Goal: Communication & Community: Answer question/provide support

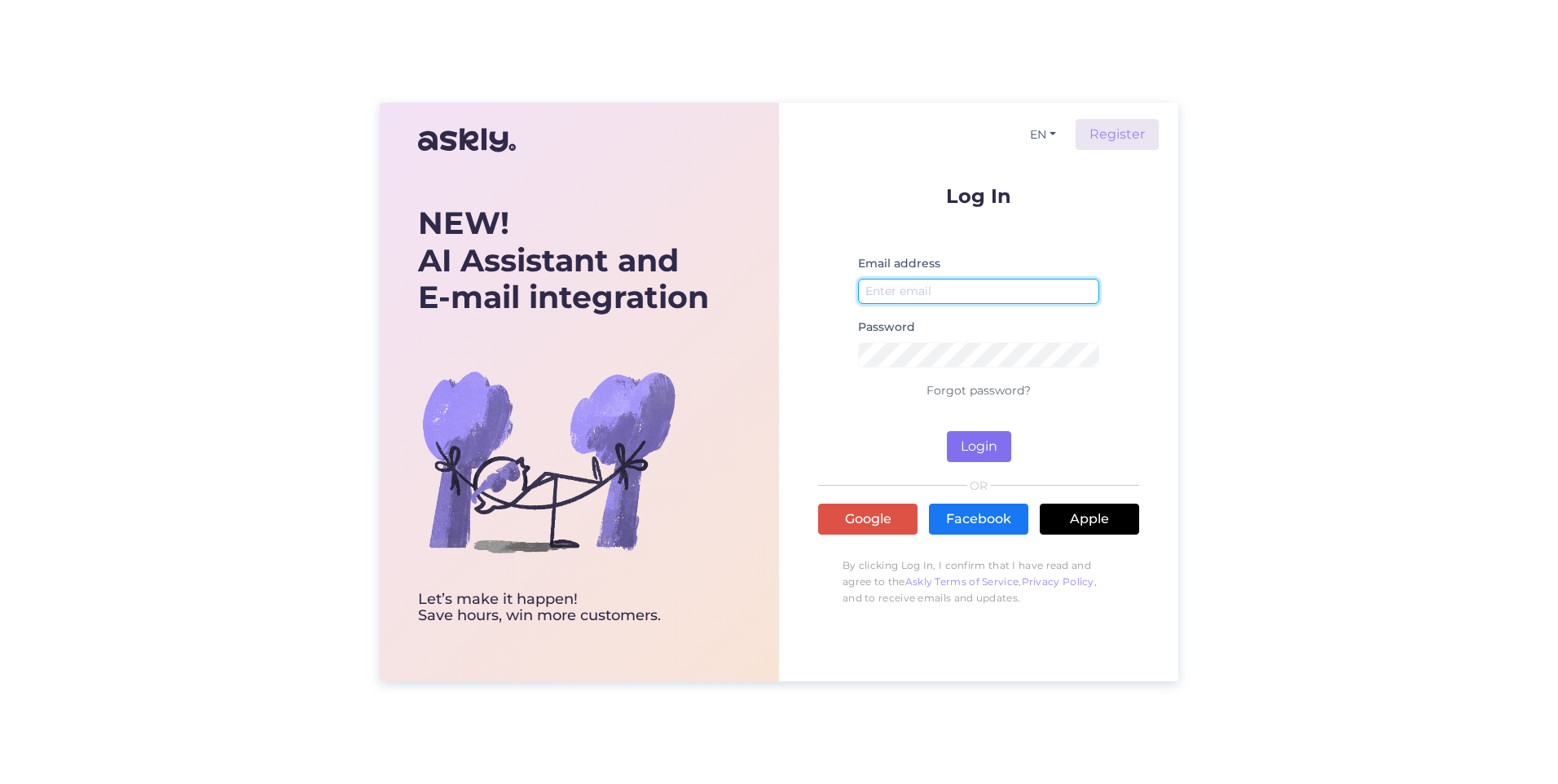
type input "[EMAIL_ADDRESS][DOMAIN_NAME]"
click at [987, 444] on button "Login" at bounding box center [978, 446] width 64 height 31
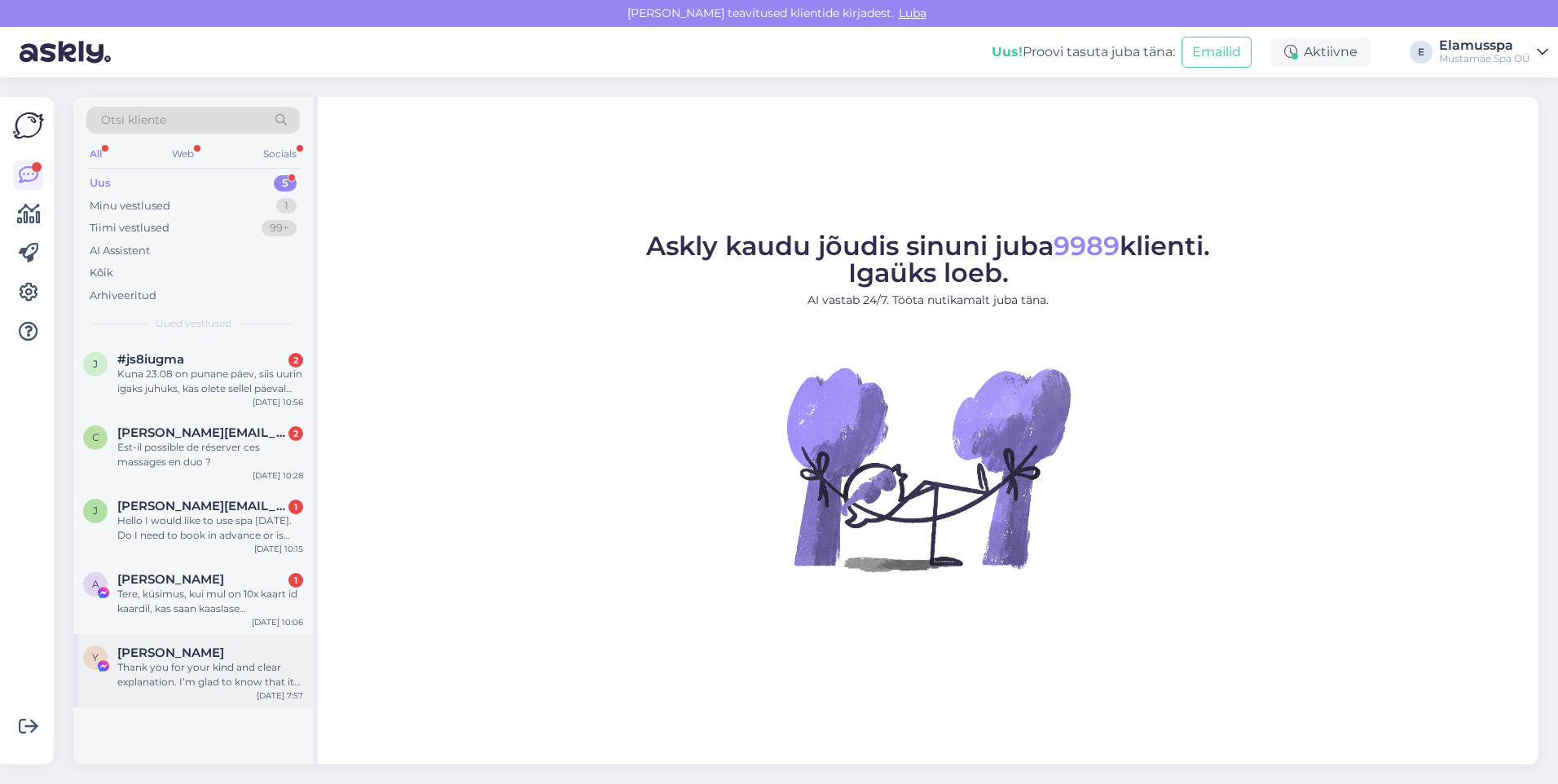
click at [220, 690] on div "Y [PERSON_NAME] Thank you for your kind and clear explanation. I’m glad to know…" at bounding box center [193, 670] width 239 height 73
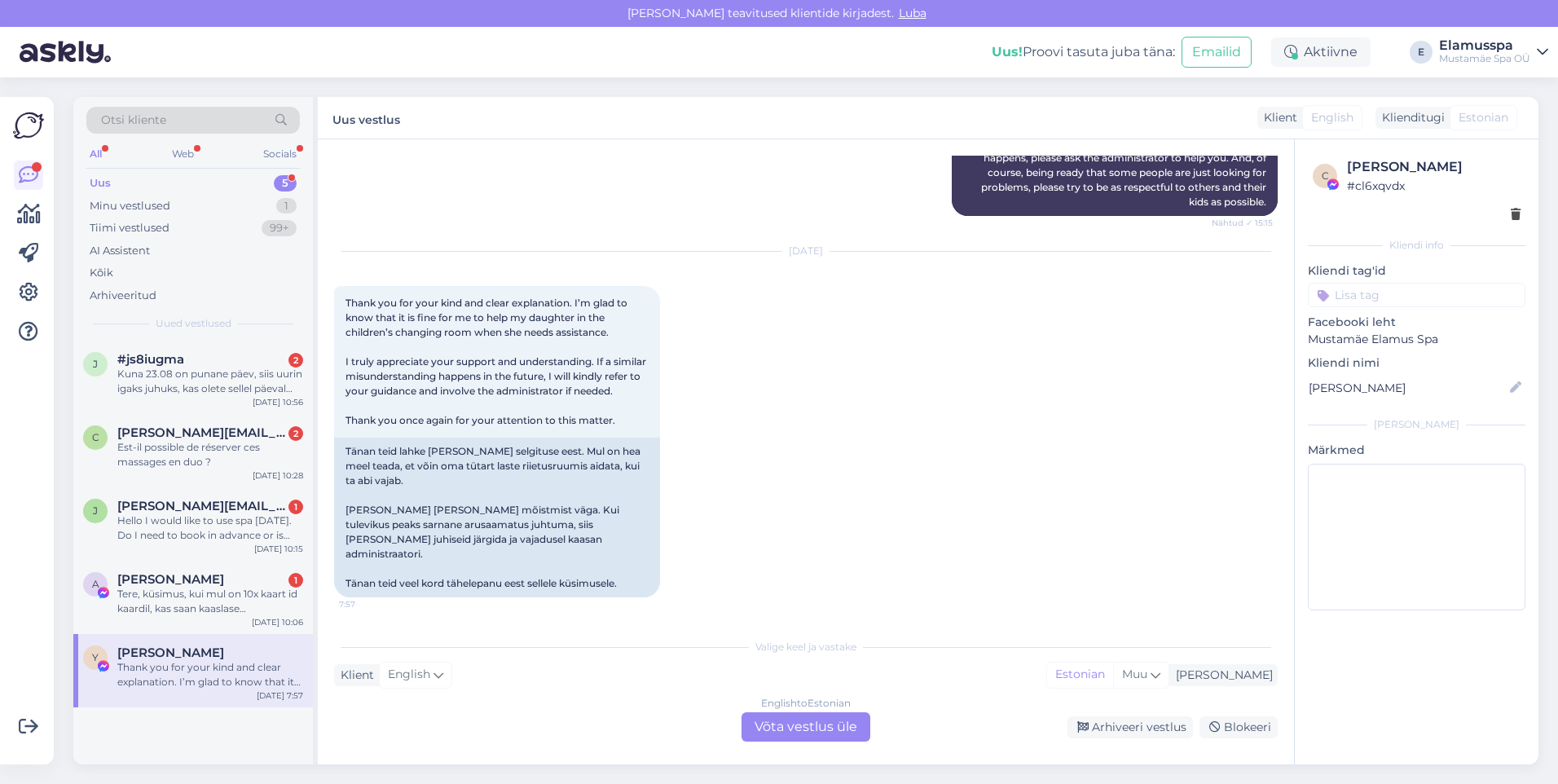
scroll to position [1175, 0]
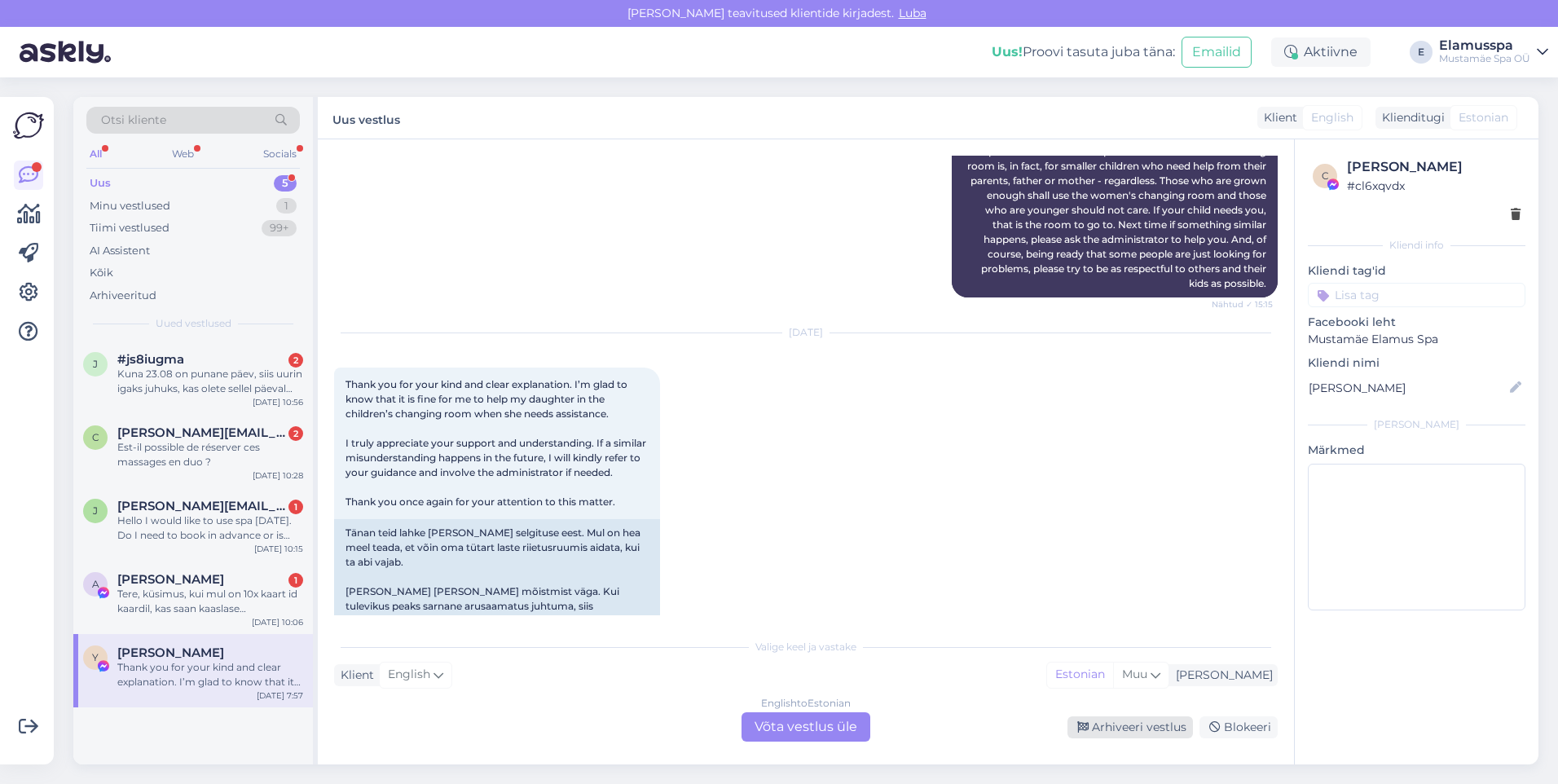
click at [1139, 722] on div "Arhiveeri vestlus" at bounding box center [1130, 727] width 126 height 22
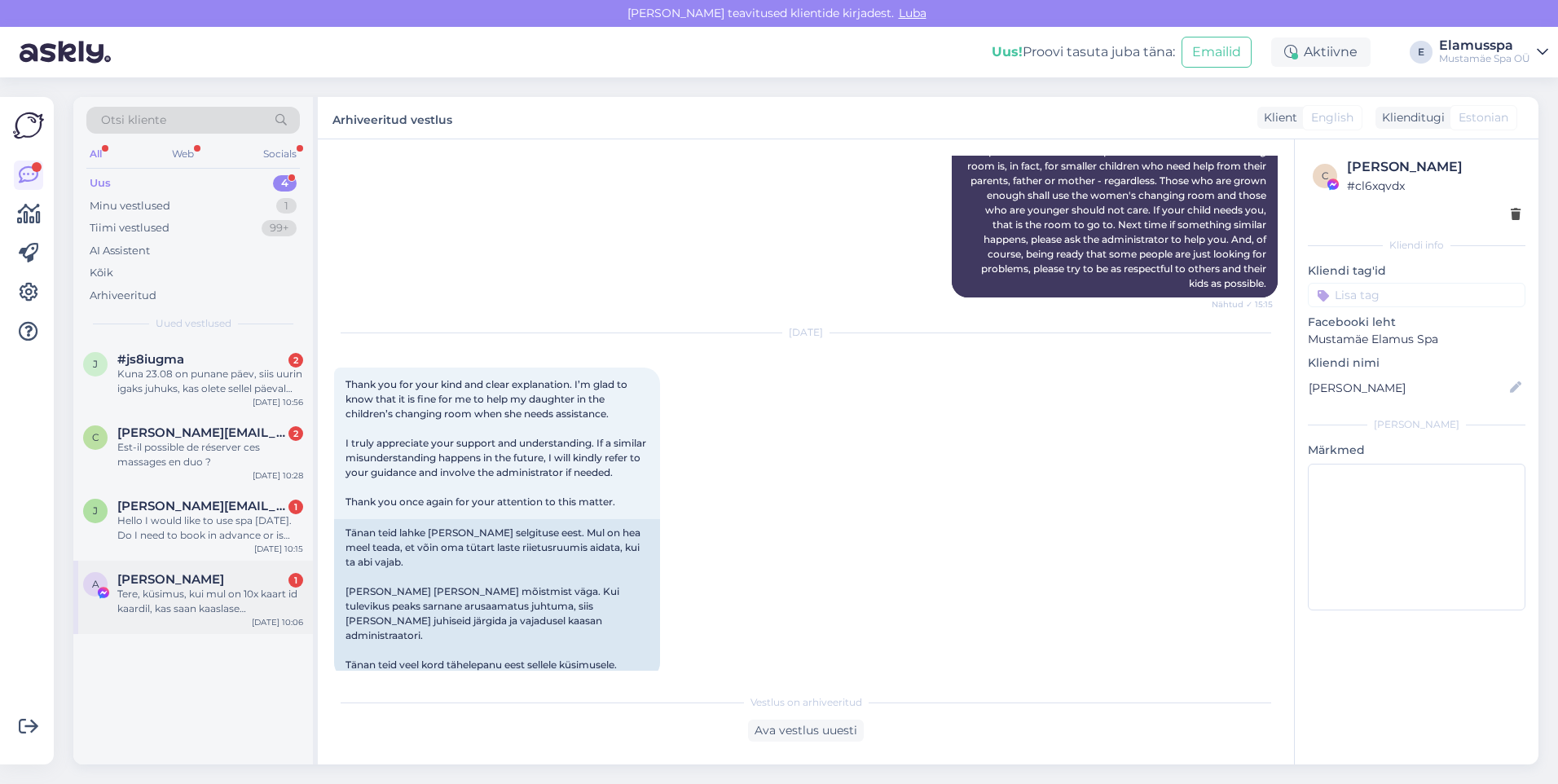
click at [235, 578] on div "[PERSON_NAME] 1" at bounding box center [211, 578] width 186 height 15
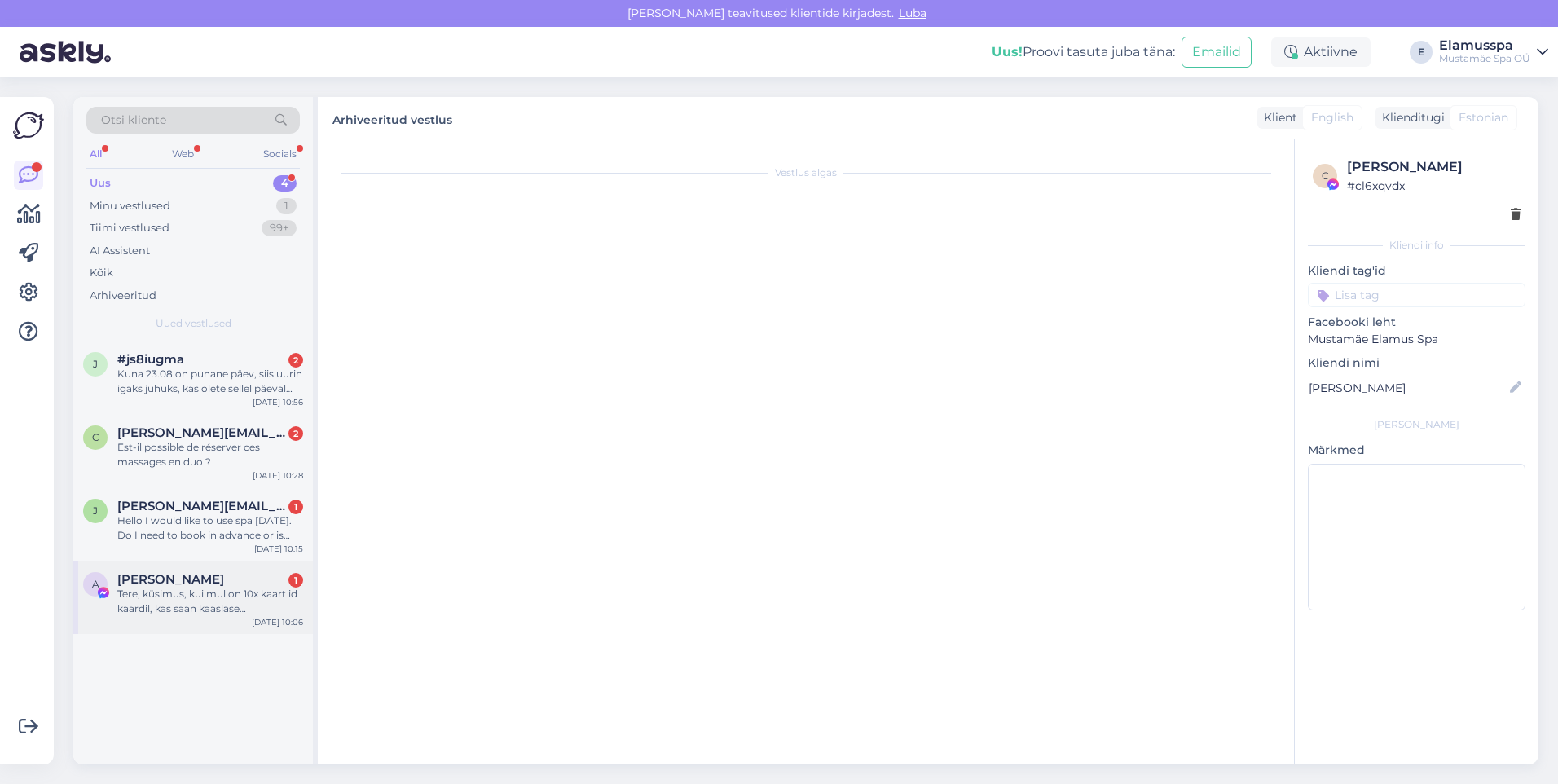
scroll to position [395, 0]
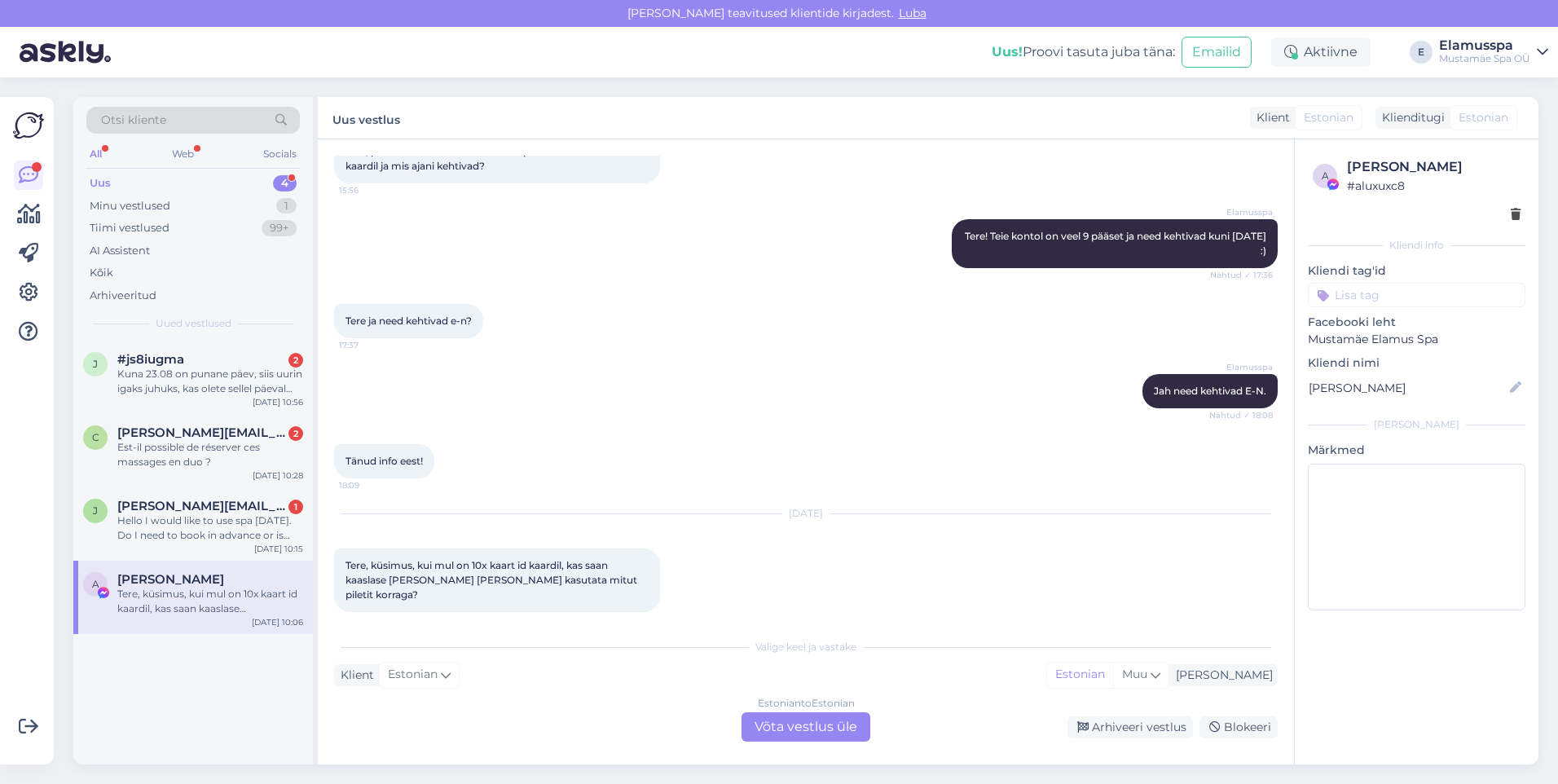
click at [849, 725] on div "Estonian to Estonian Võta vestlus üle" at bounding box center [806, 727] width 129 height 30
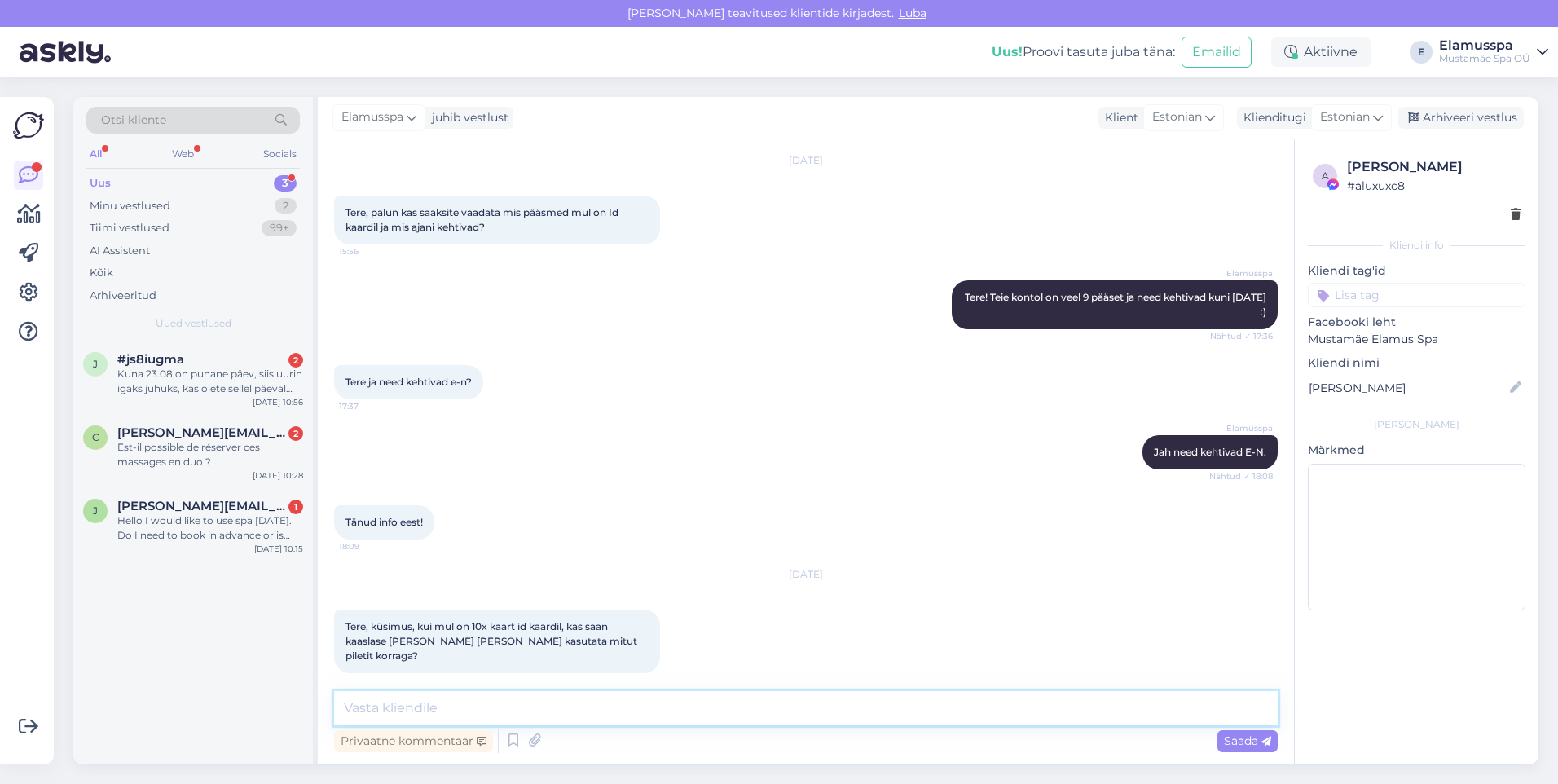
click at [817, 706] on textarea at bounding box center [806, 708] width 944 height 35
type textarea "Tere, [DEMOGRAPHIC_DATA], saate 10 korra kaardilt [PERSON_NAME] nii palju pilet…"
click at [1242, 737] on span "Saada" at bounding box center [1248, 740] width 47 height 15
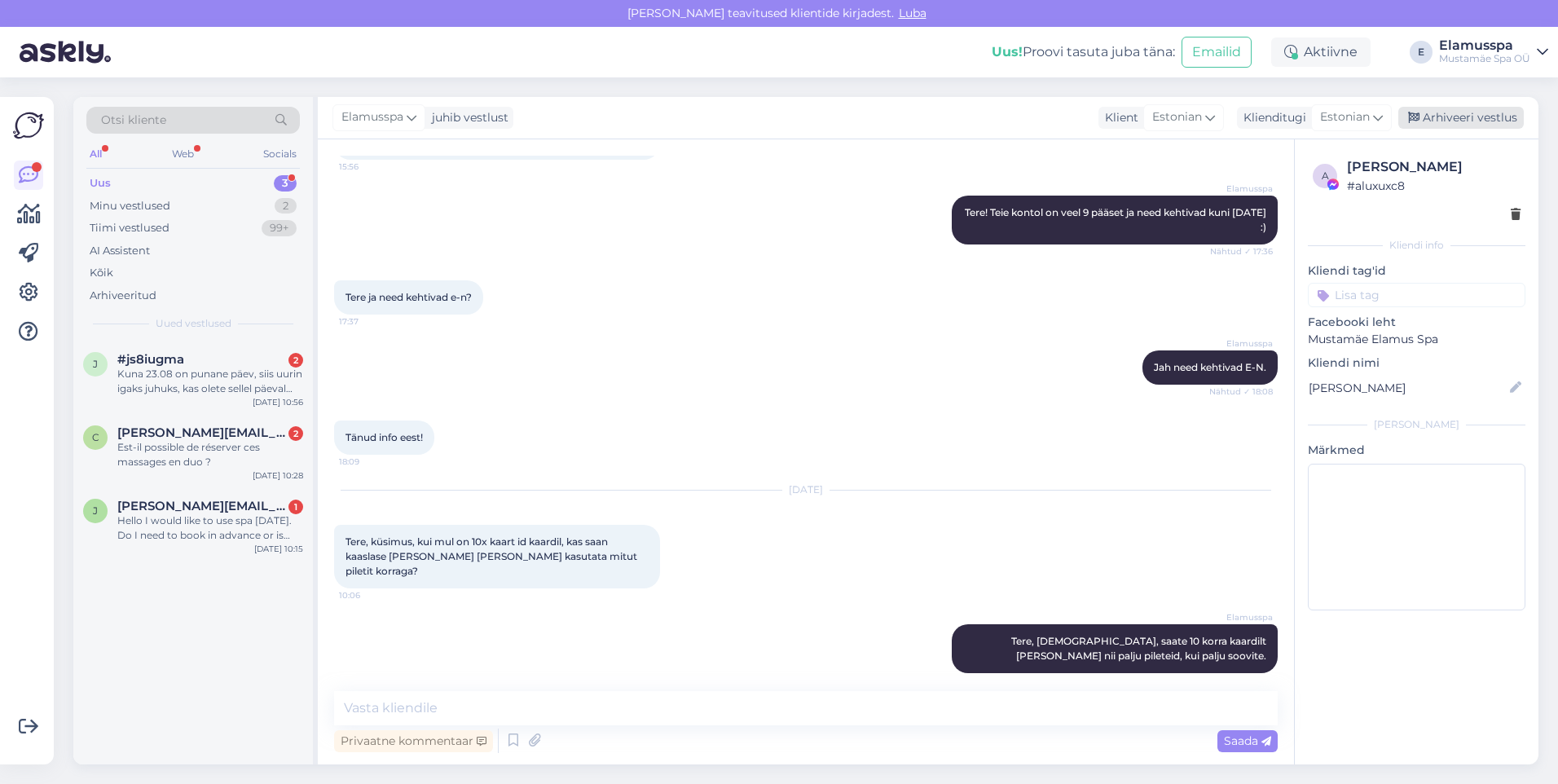
click at [1451, 115] on div "Arhiveeri vestlus" at bounding box center [1461, 118] width 126 height 22
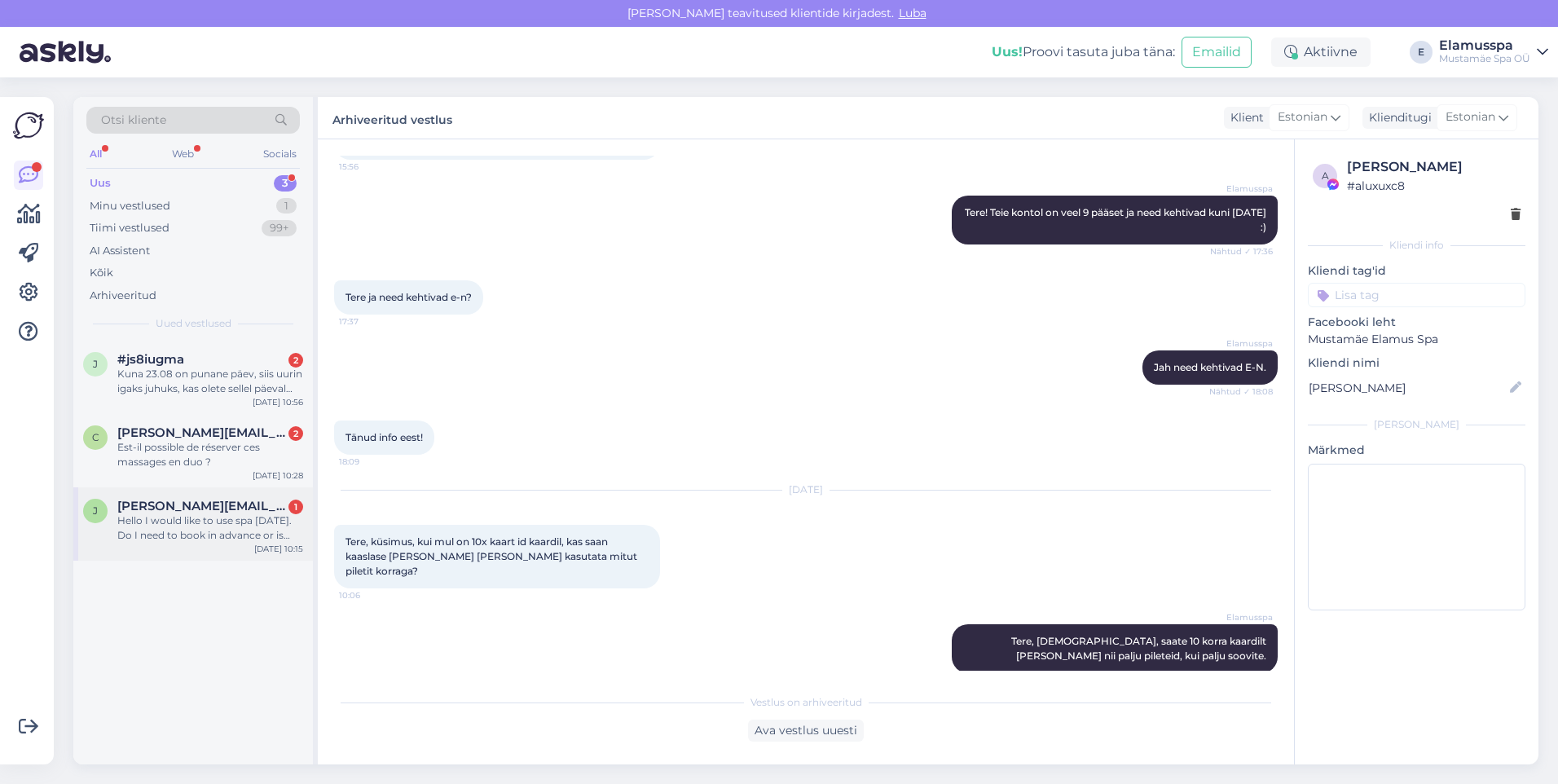
click at [211, 535] on div "Hello I would like to use spa [DATE]. Do I need to book in advance or is there …" at bounding box center [211, 528] width 186 height 30
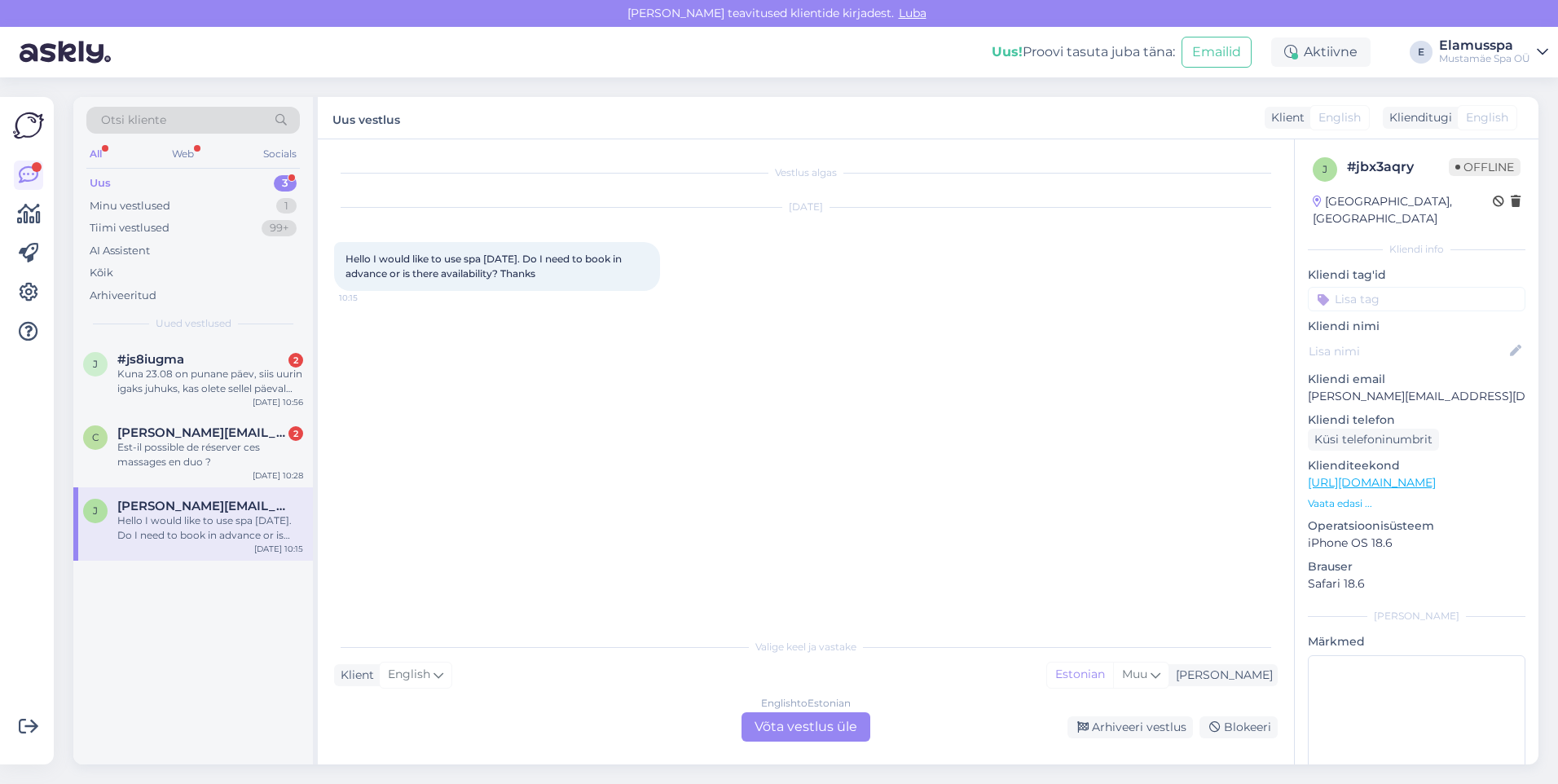
scroll to position [0, 0]
click at [809, 715] on div "English to Estonian Võta vestlus üle" at bounding box center [806, 727] width 129 height 30
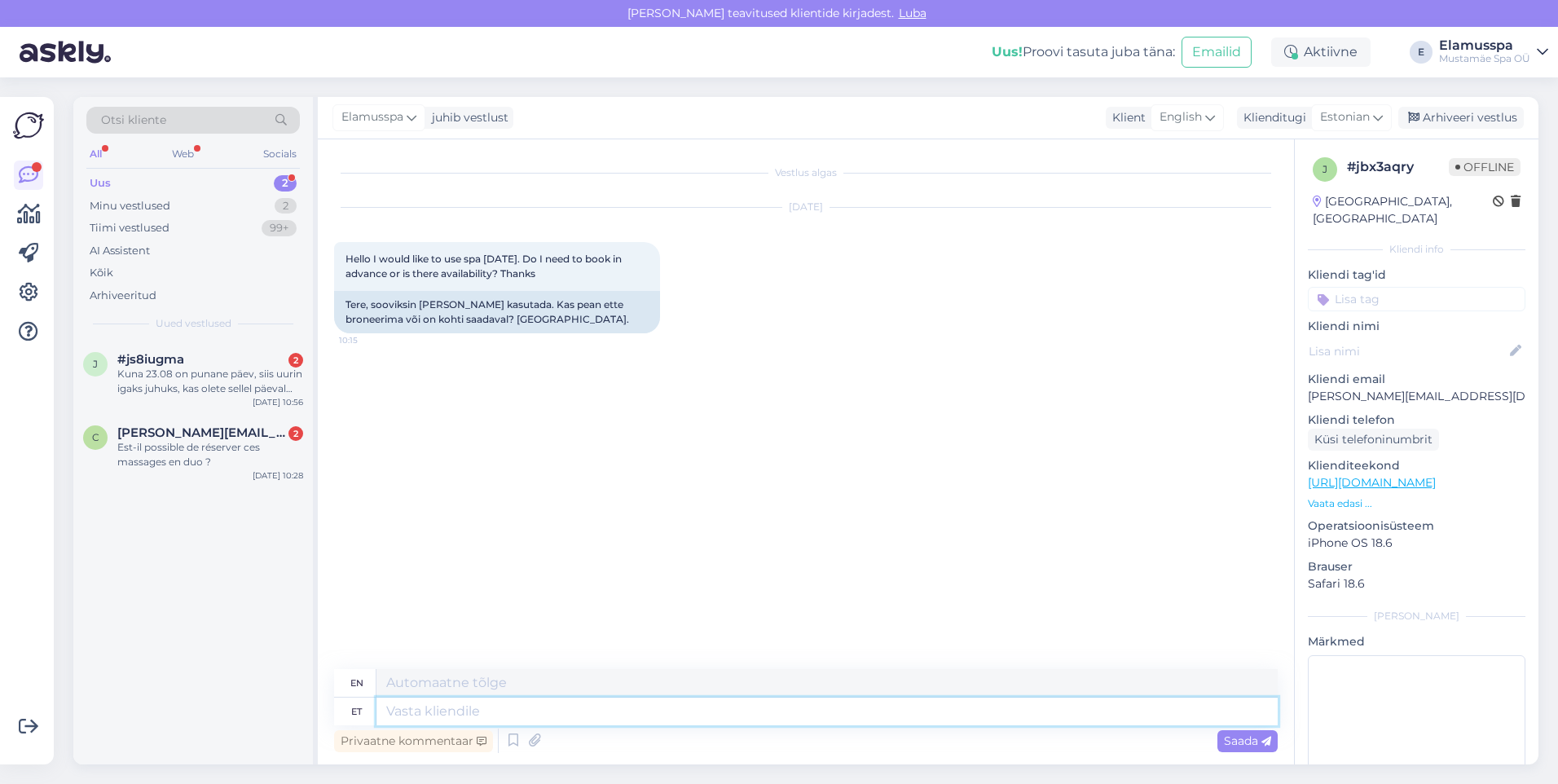
click at [809, 712] on textarea at bounding box center [827, 711] width 901 height 28
type textarea "Tere"
type textarea "Hello"
type textarea "Tere!"
type textarea "Hello!"
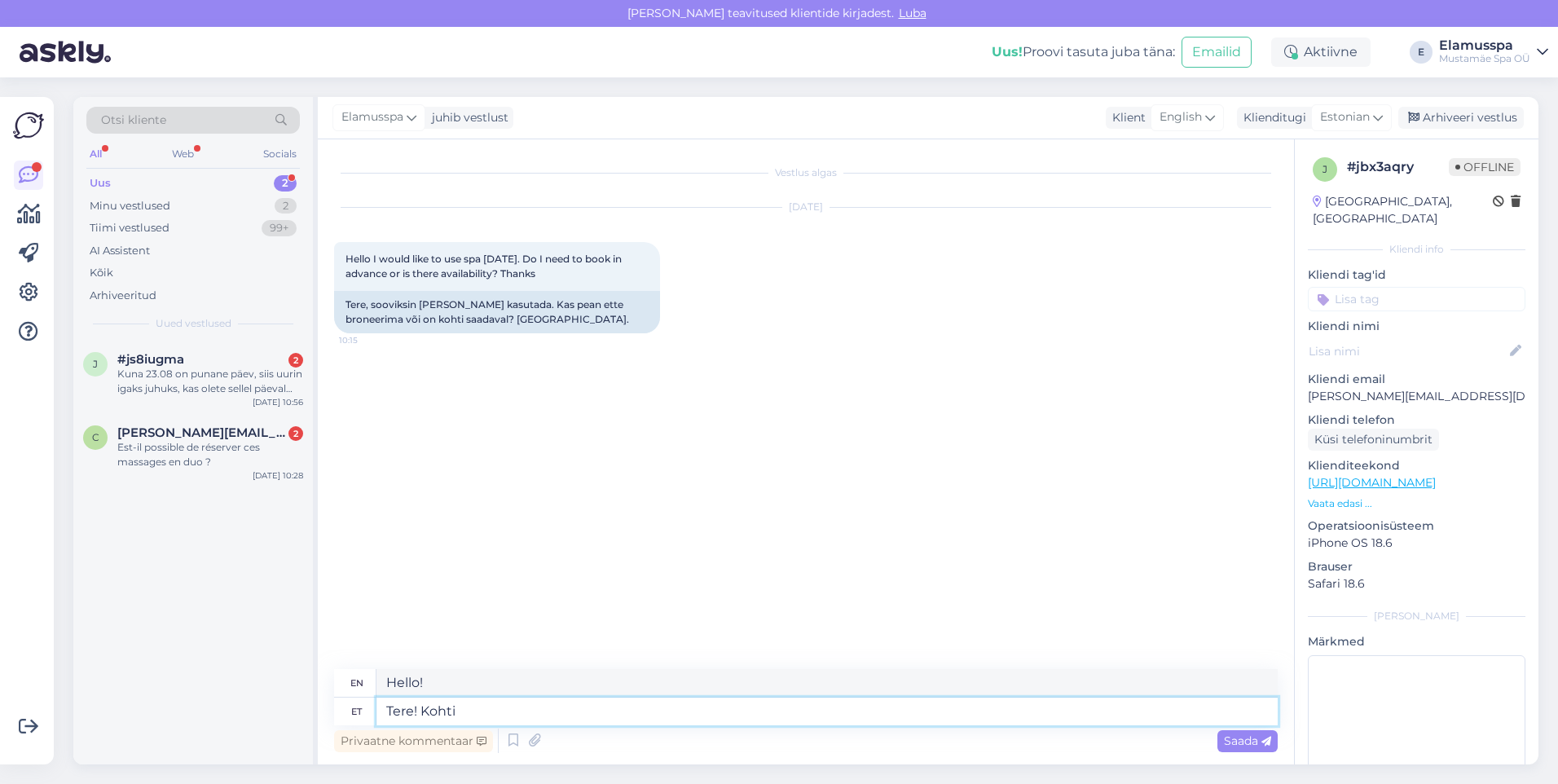
type textarea "Tere! Kohti"
type textarea "Hello! Places"
type textarea "Tere! Kohti on"
type textarea "Hello! There are places"
type textarea "Tere! Kohti on meil"
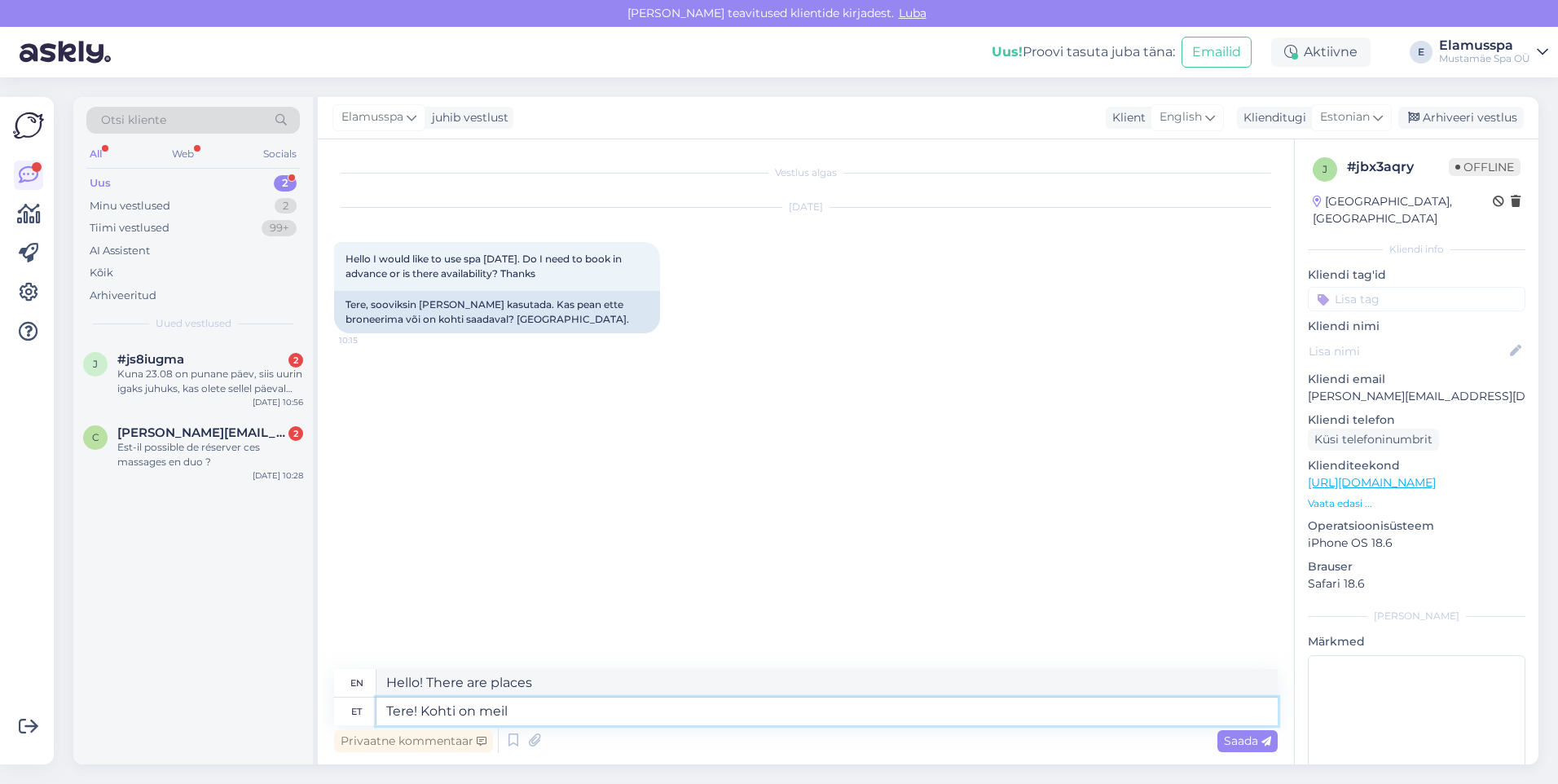
type textarea "Hello! We have places available."
type textarea "Tere! Kohti on meil piisavalt, se"
type textarea "Hello! We have enough places,"
type textarea "Tere! Kohti on meil piisavalt, seega"
type textarea "Hello! We have enough places, so"
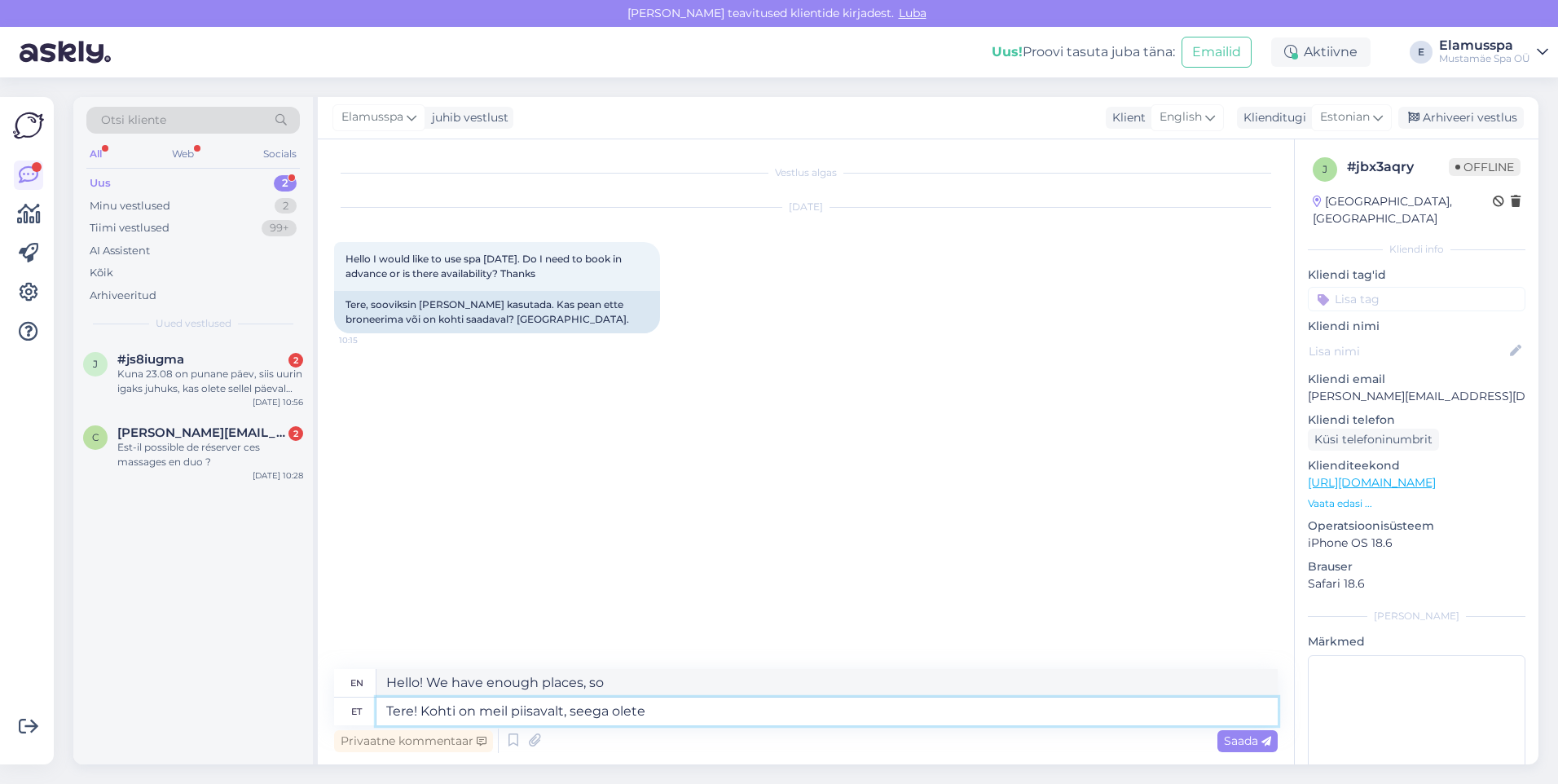
type textarea "Tere! Kohti on meil piisavalt, seega olete"
type textarea "Hello! We have enough places, so you are"
type textarea "Tere! Kohti on meil piisavalt, seega olete oodatud"
type textarea "Hello! We have enough places, so you are welcome."
type textarea "Tere! Kohti on meil piisavalt, seega olete oodatud iga"
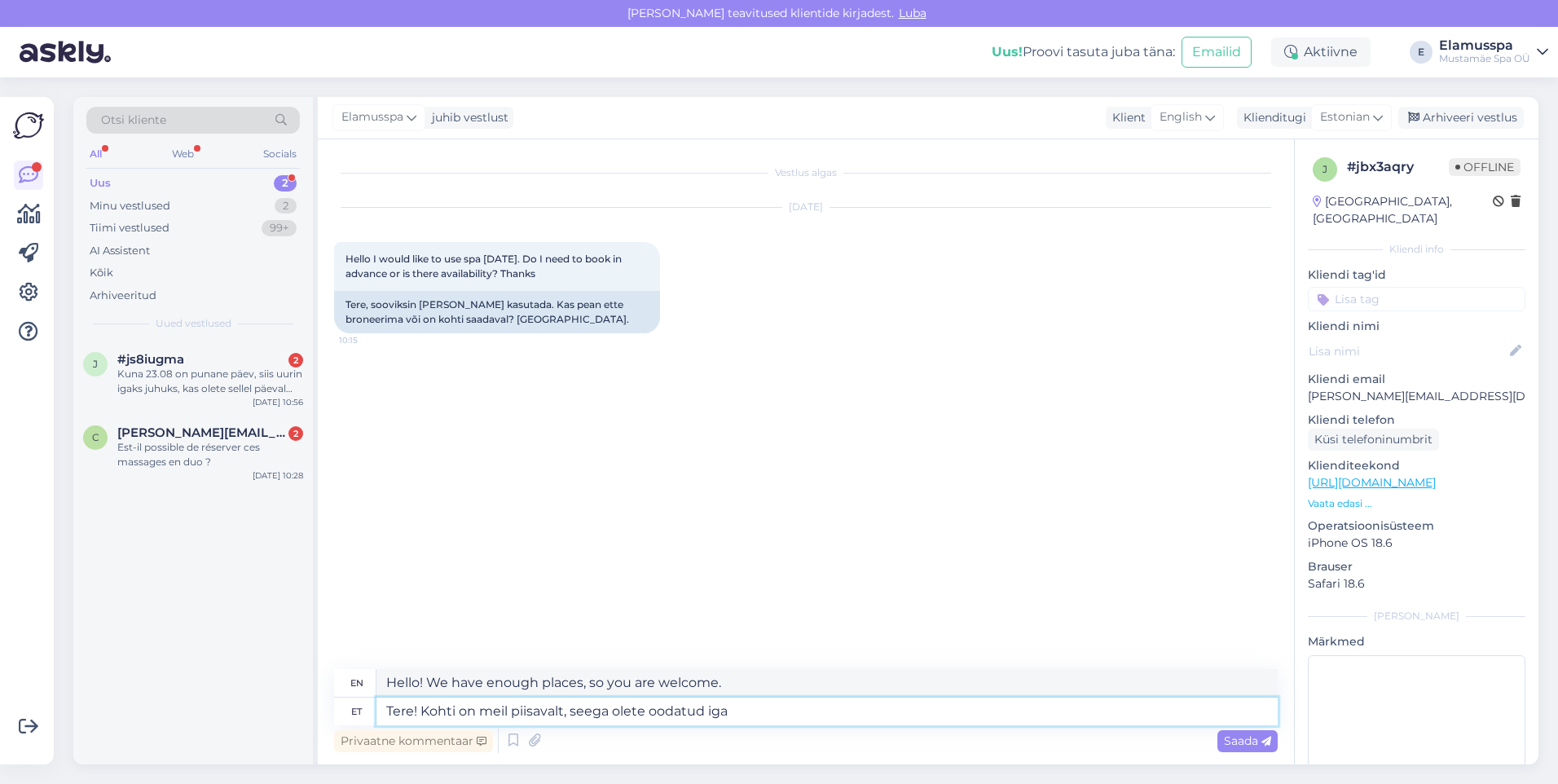
type textarea "Hello! We have enough places, so you are welcome every day."
type textarea "Tere! Kohti on meil piisavalt, seega olete oodatud iga hetk k"
type textarea "Hello! We have enough places, so you are welcome at any time."
type textarea "Tere! Kohti on meil piisavalt, seega olete oodatud iga hetk [PERSON_NAME]"
type textarea "Hello! We have enough places, so you are welcome to visit us at any time."
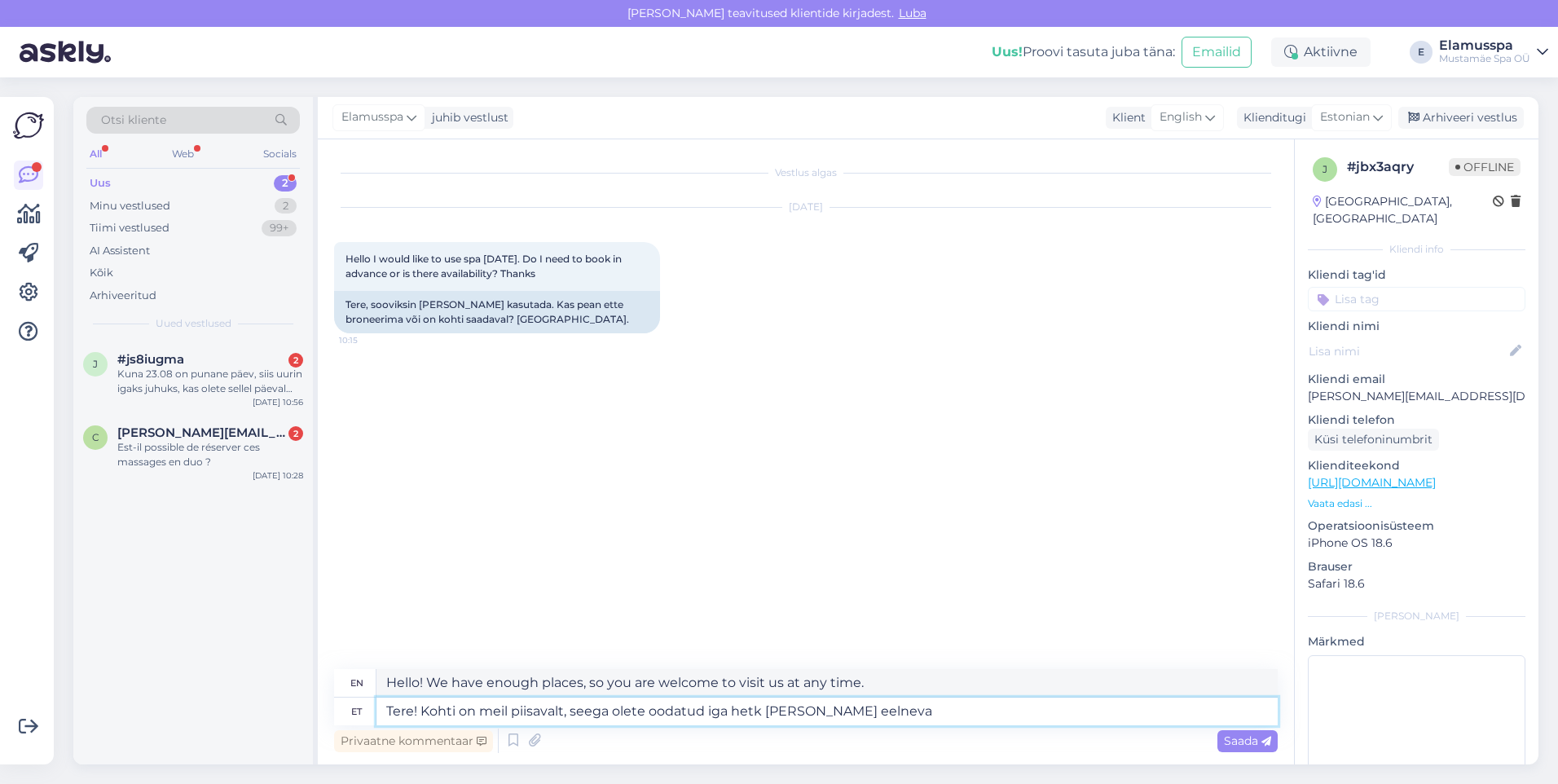
type textarea "Tere! Kohti on meil piisavalt, seega olete oodatud iga hetk [PERSON_NAME] eelne…"
type textarea "Hello! We have enough places, so you are welcome to visit us at any time withou…"
type textarea "Tere! Kohti on meil piisavalt, seega olete oodatud iga hetk [PERSON_NAME] eelne…"
type textarea "Hello! We have enough places, so you are welcome to visit us at any time withou…"
type textarea "Tere! Kohti on meil piisavalt, seega olete oodatud iga hetk [PERSON_NAME] eelne…"
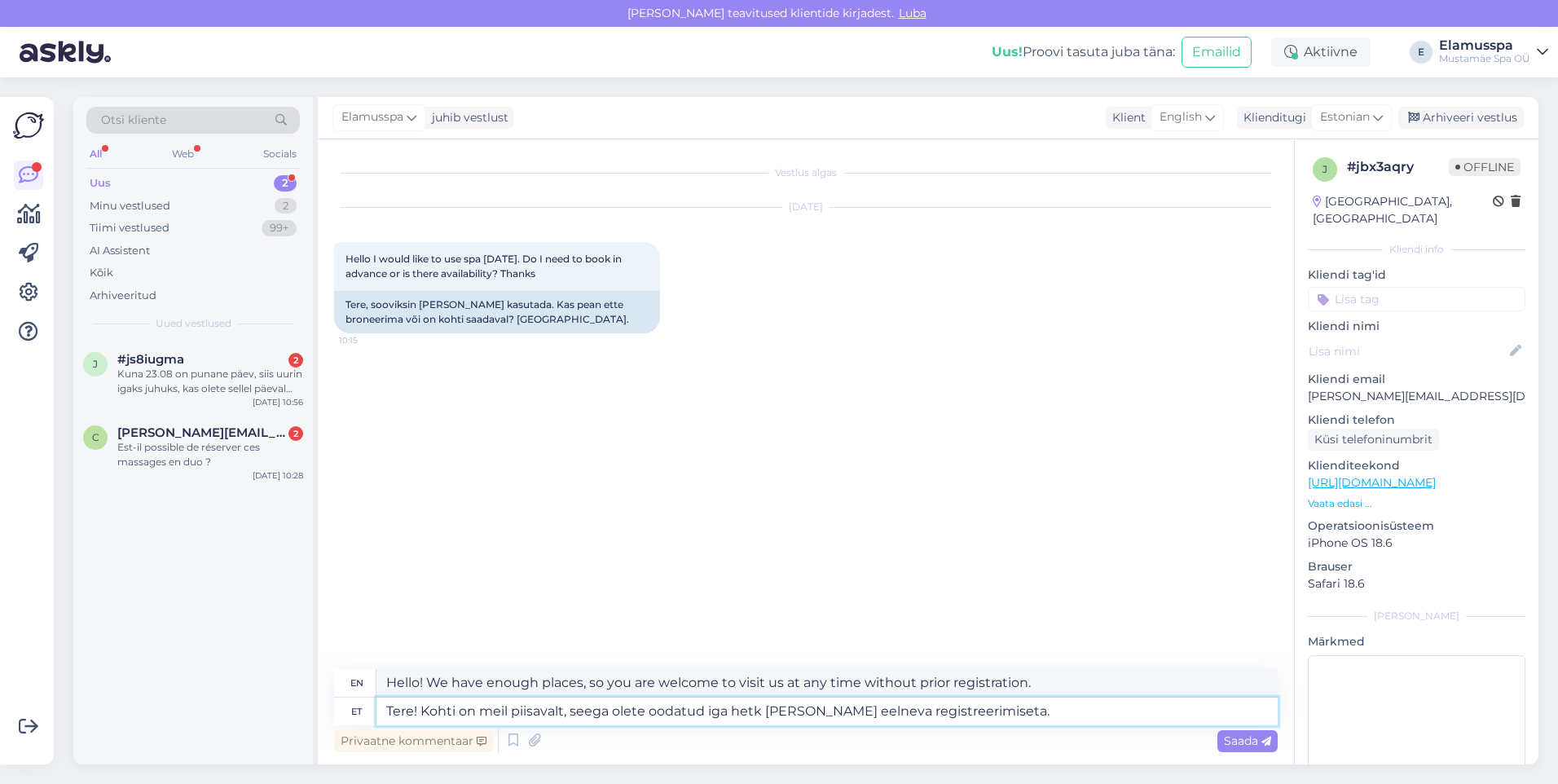
type textarea "Hello! We have enough places, so you are welcome to visit at any time without p…"
type textarea "Tere! Kohti on meil piisavalt, seega olete oodatud iga hetk [PERSON_NAME] eelne…"
click at [1246, 742] on span "Saada" at bounding box center [1248, 740] width 47 height 15
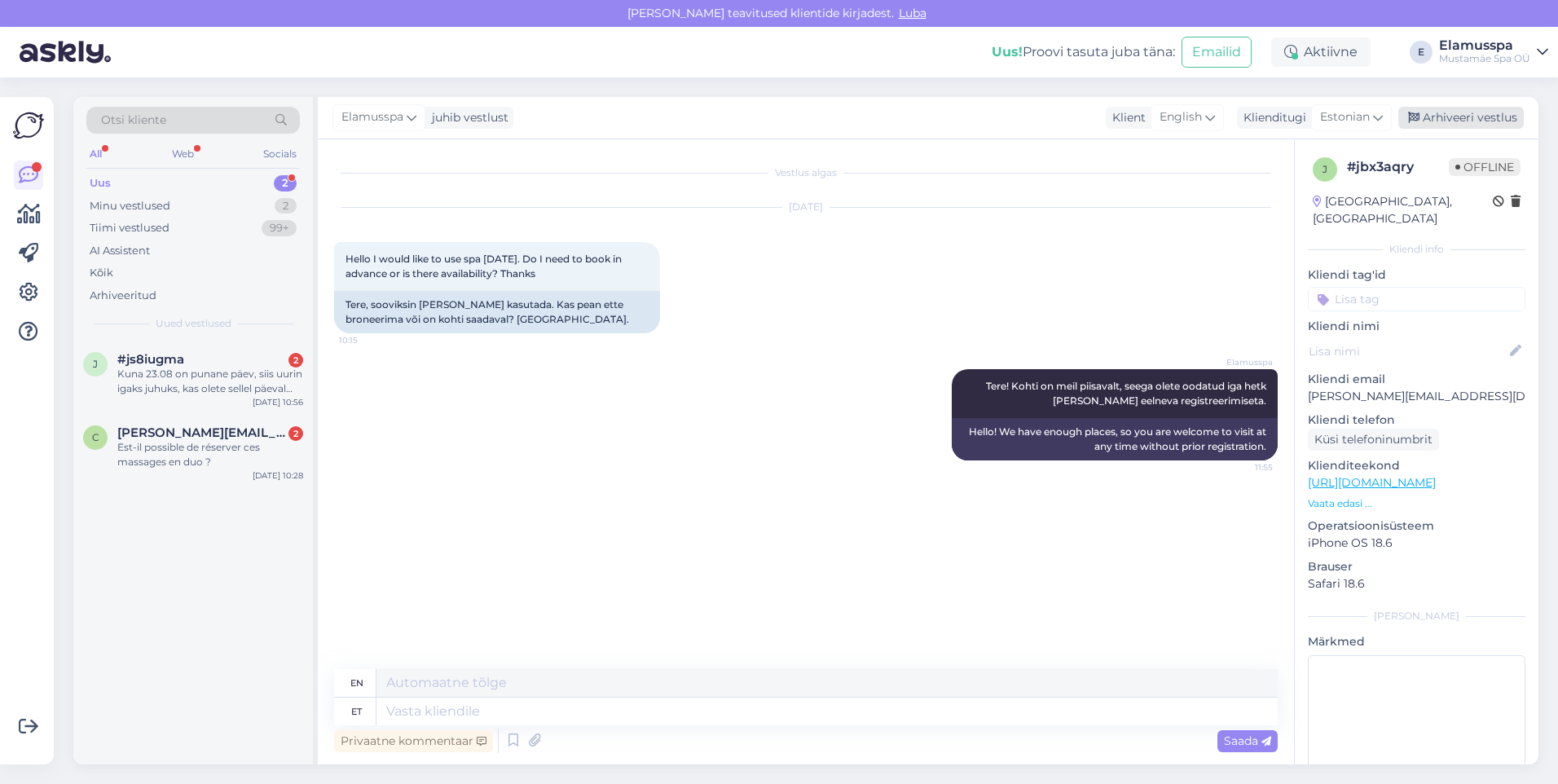
click at [1432, 128] on div "Arhiveeri vestlus" at bounding box center [1461, 118] width 126 height 22
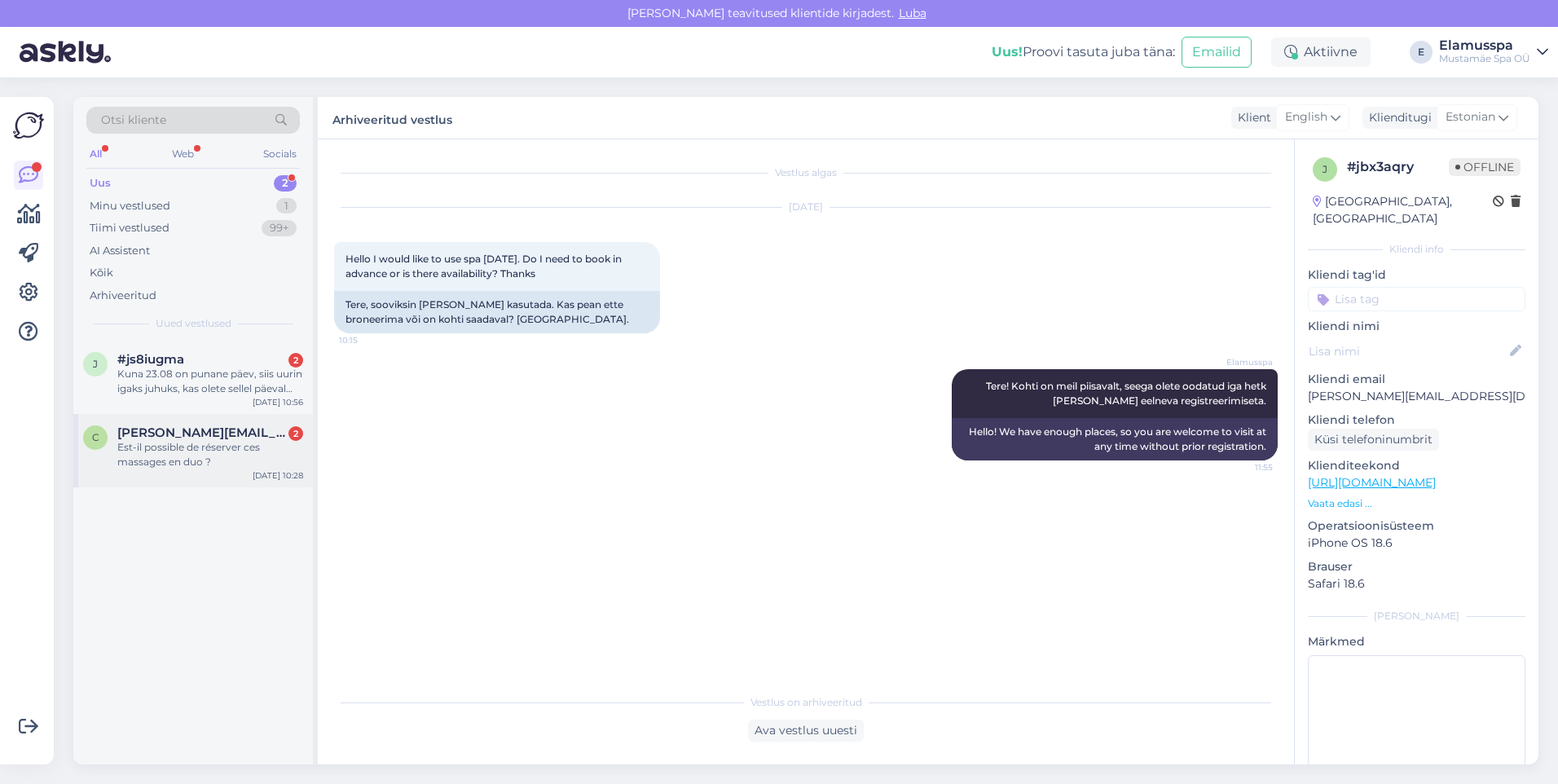
click at [225, 439] on span "[PERSON_NAME][EMAIL_ADDRESS][DOMAIN_NAME]" at bounding box center [202, 432] width 169 height 15
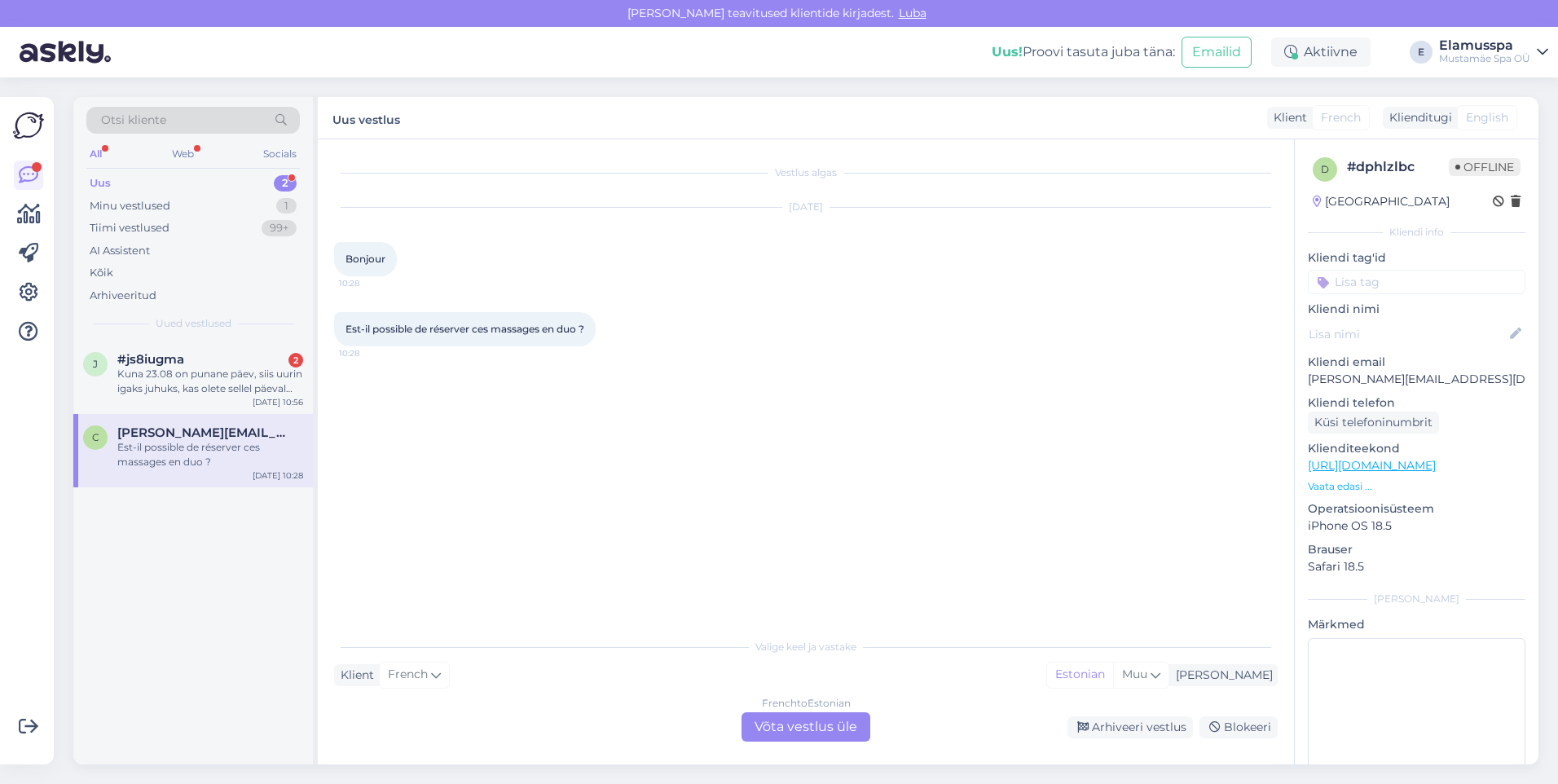
click at [845, 730] on div "French to Estonian Võta vestlus üle" at bounding box center [806, 727] width 129 height 30
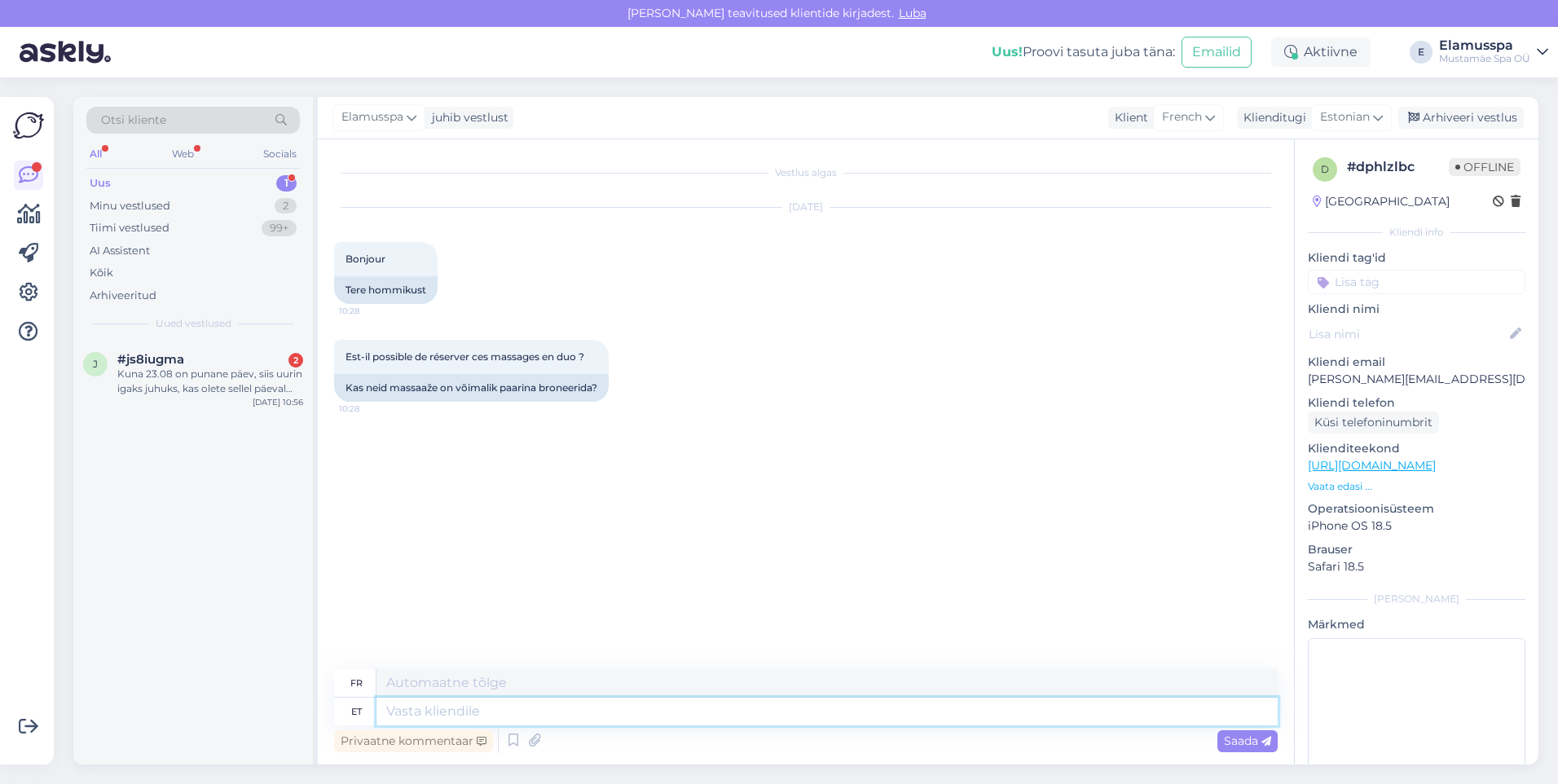
click at [819, 710] on textarea at bounding box center [827, 711] width 901 height 28
type textarea "Tere!"
type textarea "Bonjour!"
type textarea "Tere! Meil"
type textarea "Bonjour ! Nous"
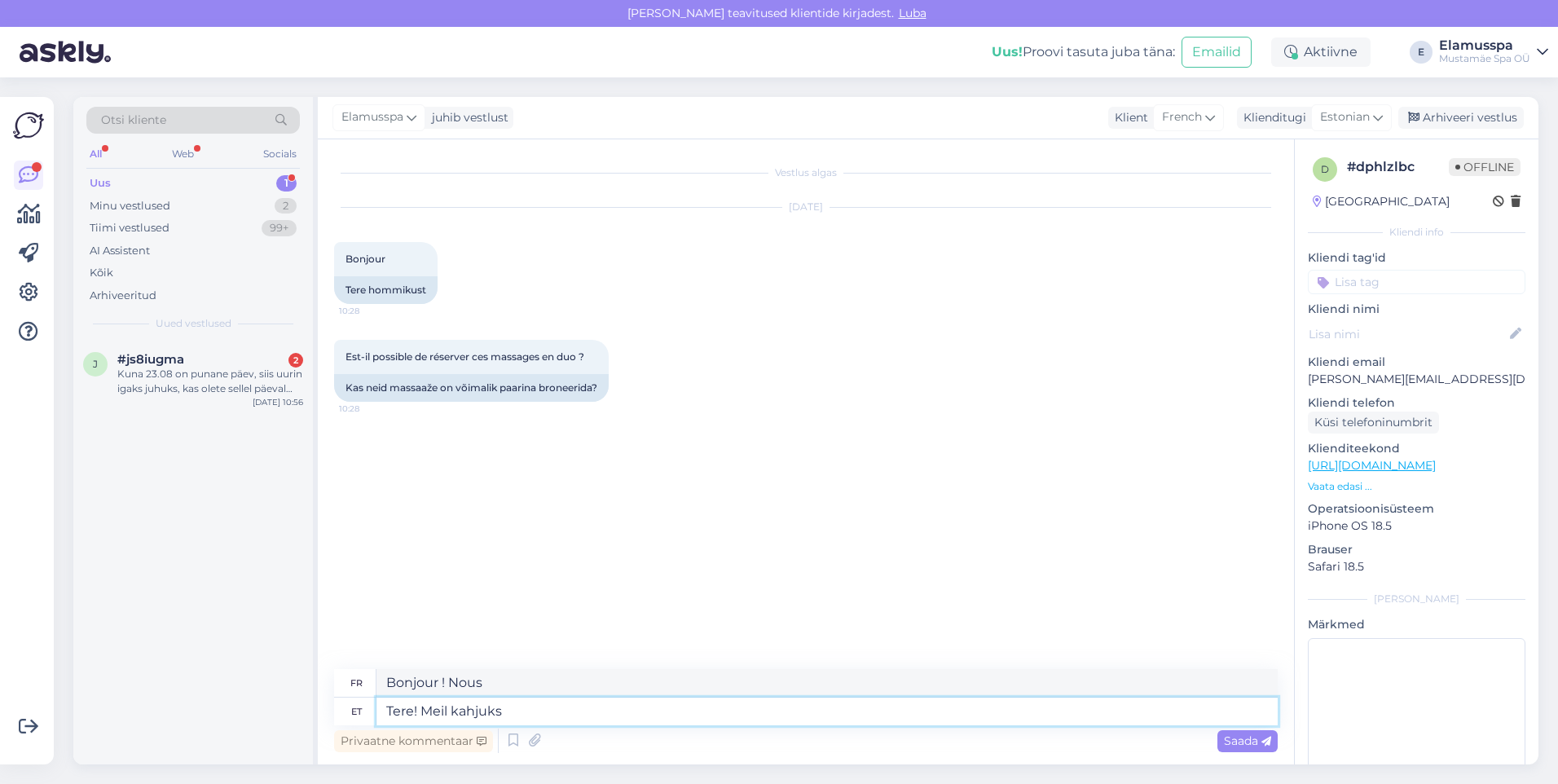
type textarea "Tere! Meil kahjuks"
type textarea "Bonjour ! Malheureusement, nous"
type textarea "Tere! Meil kahjuks paarisruume"
type textarea "Bonjour ! Malheureusement, nous avons des chambres doubles."
type textarea "Tere! Meil kahjuks paarisruume ei o"
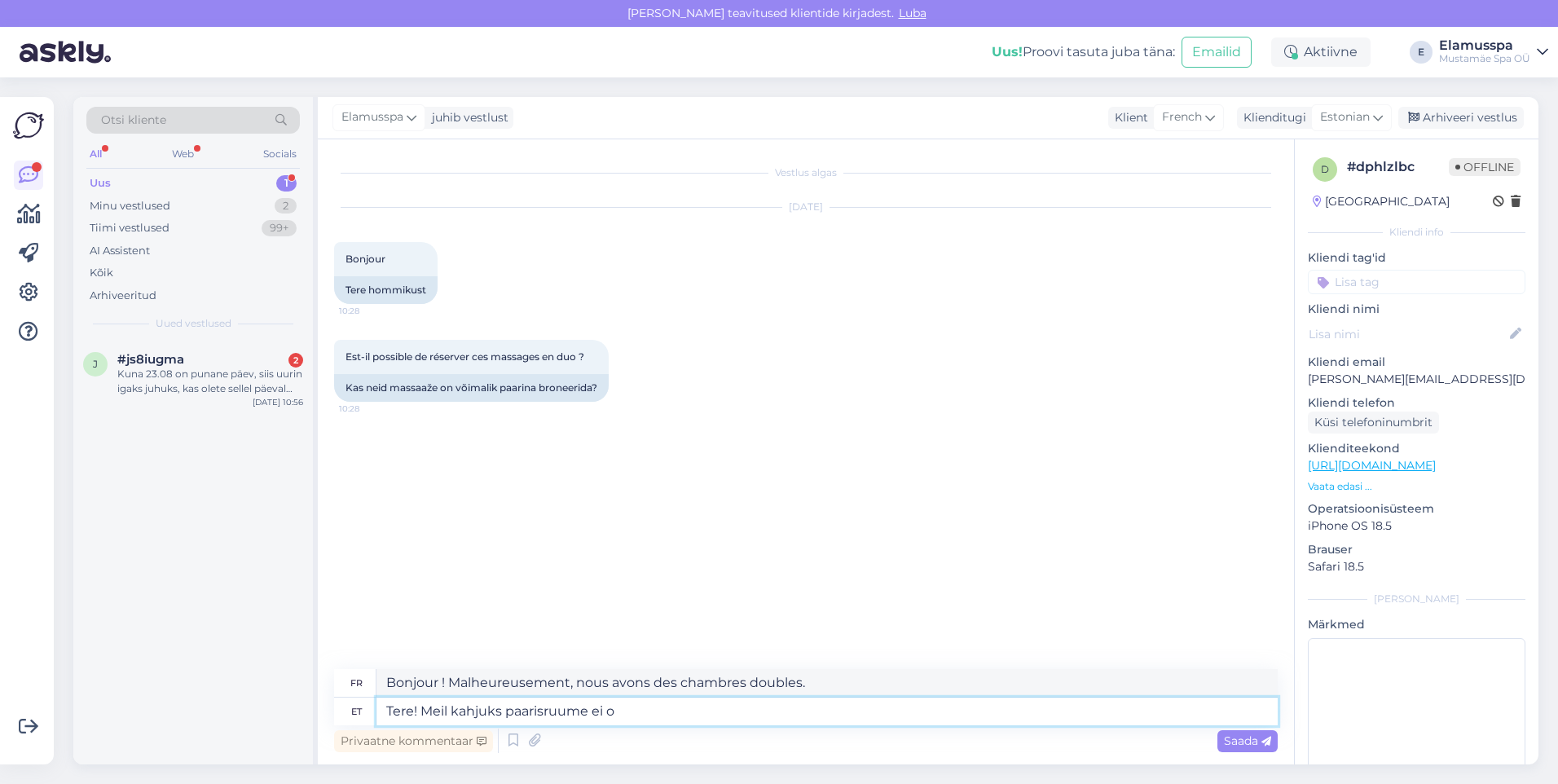
type textarea "Bonjour ! Malheureusement, nous n'avons pas de chambres doubles."
type textarea "Tere! Meil kahjuks paarisruume ei ole, kuid"
type textarea "Bonjour ! Malheureusement, nous n'avons pas de chambres doubles, mais"
type textarea "Tere! Meil kahjuks paarisruume ei ole, kuid võimalusel"
type textarea "Bonjour ! Nous n'avons malheureusement pas de chambres doubles, mais si possibl…"
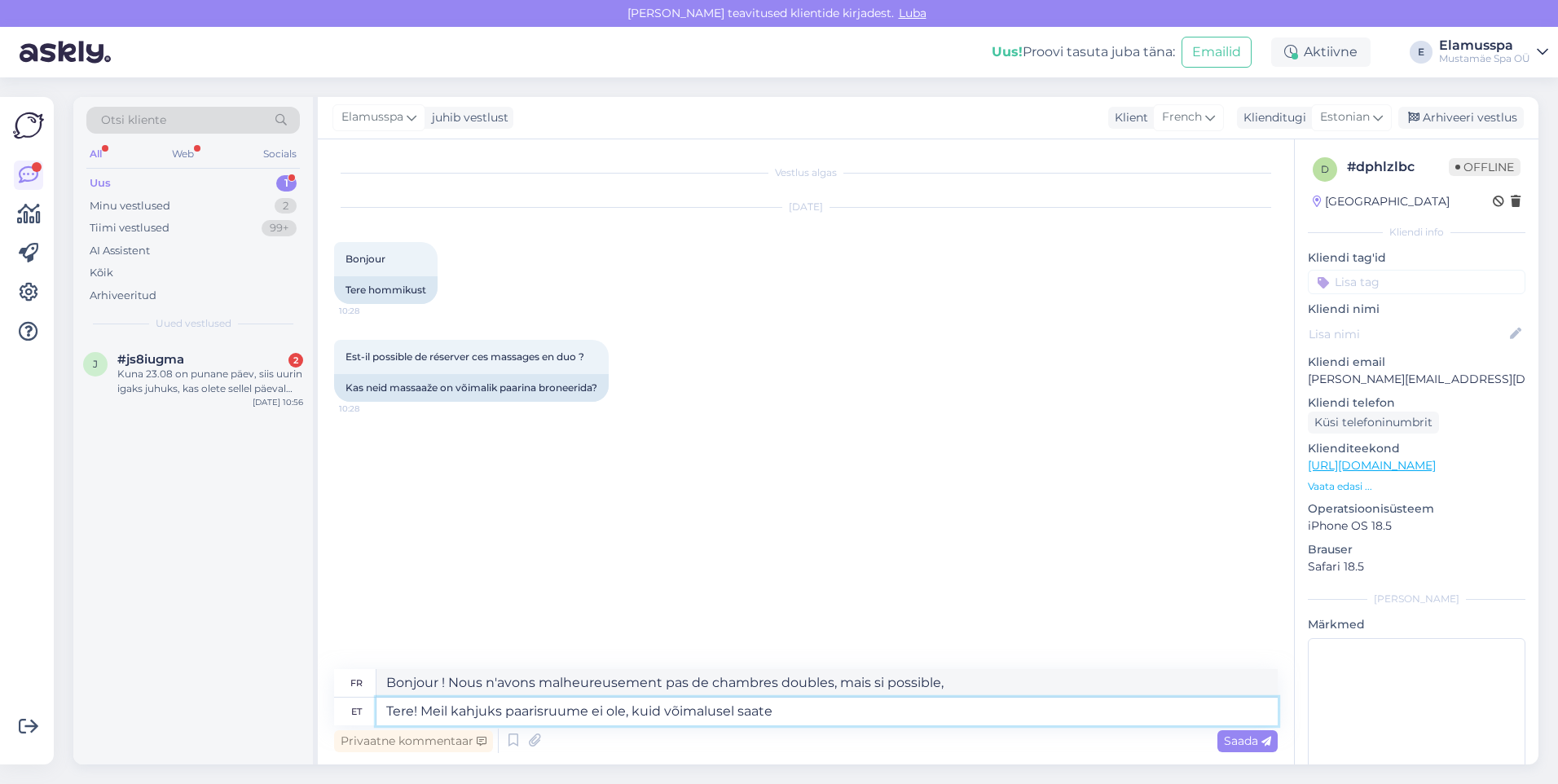
type textarea "Tere! Meil kahjuks paarisruume ei ole, kuid võimalusel saate b"
type textarea "Bonjour ! Nous n'avons malheureusement pas de chambres doubles, mais si possibl…"
type textarea "Tere! Meil kahjuks paarisruume ei ole, kuid võimalusel saate broneerida"
type textarea "Bonjour ! Nous n'avons malheureusement pas de chambres doubles, mais si possibl…"
type textarea "Tere! Meil kahjuks paarisruume ei ole, kuid võimalusel saate broneerida kaks a"
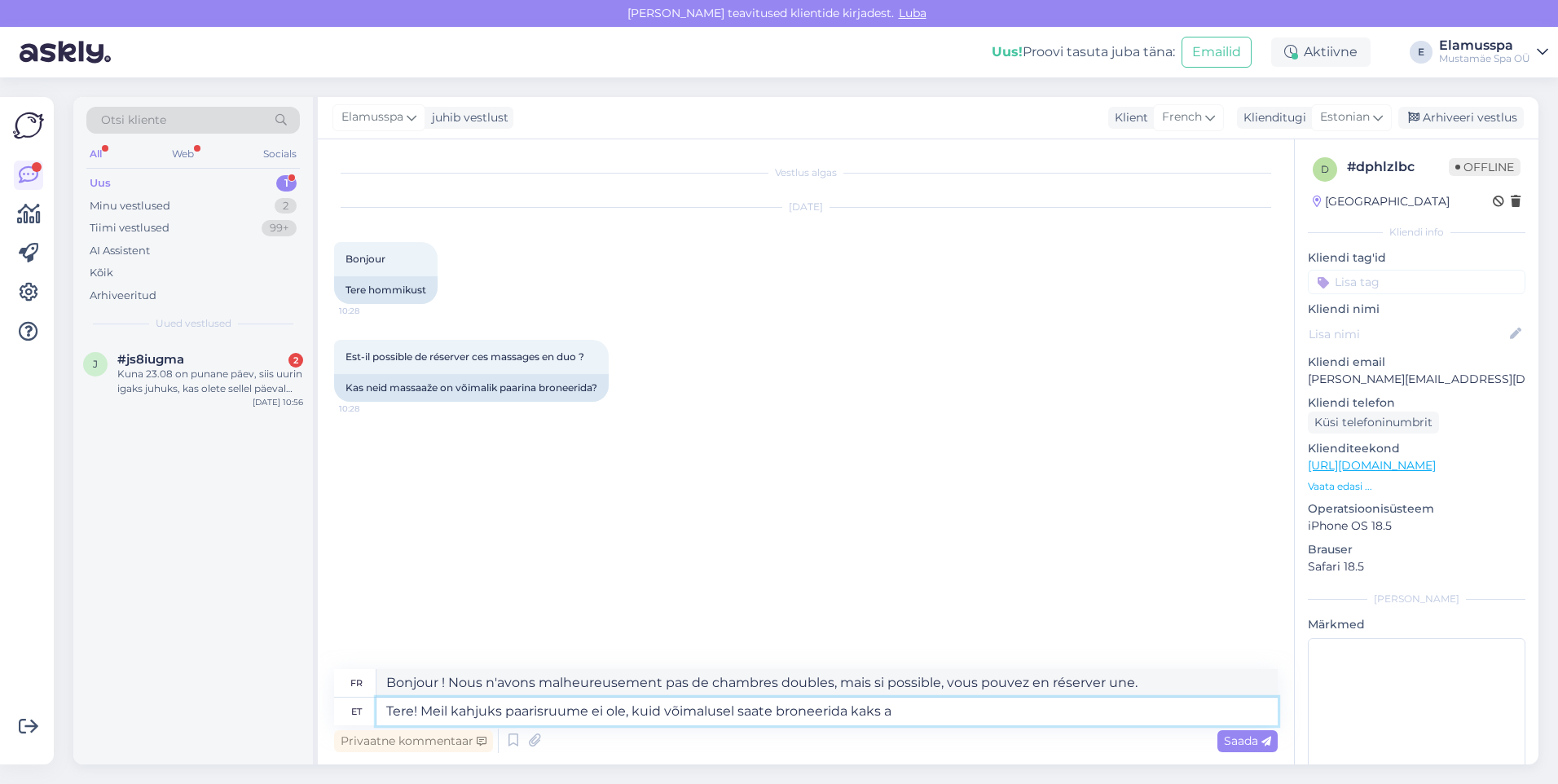
type textarea "Bonjour ! Nous ne disposons malheureusement pas de chambres doubles, mais si po…"
type textarea "Tere! Meil kahjuks paarisruume ei ole, kuid võimalusel saate broneerida kaks ae…"
type textarea "Bonjour ! Nous ne proposons malheureusement pas de chambres doubles, mais si po…"
type textarea "Tere! Meil kahjuks paarisruume ei ole, kuid võimalusel saate broneerida kaks a"
type textarea "Bonjour ! Nous ne disposons malheureusement pas de chambres doubles, mais si po…"
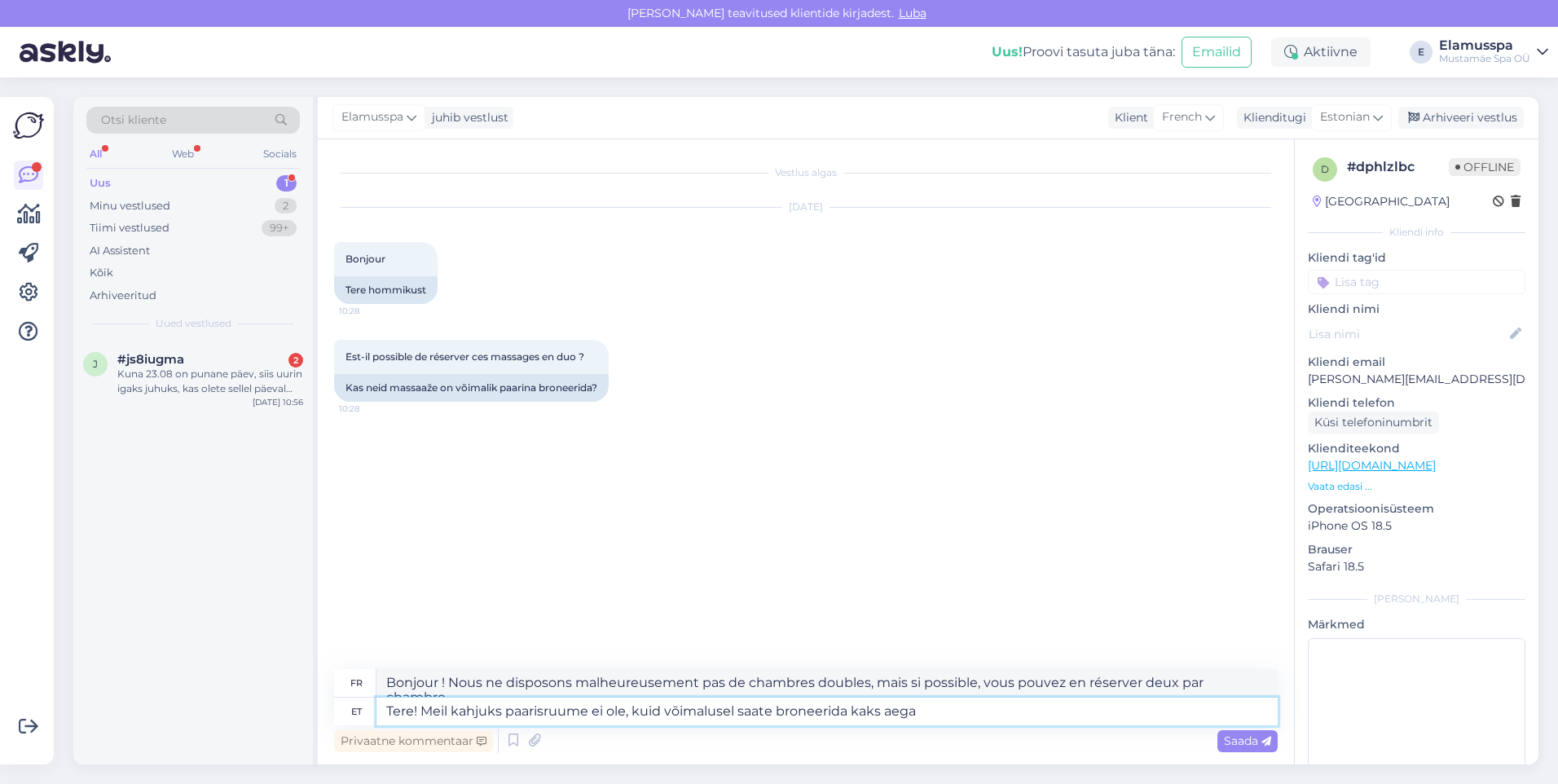
type textarea "Tere! Meil kahjuks paarisruume ei ole, kuid võimalusel saate broneerida kaks ae…"
type textarea "Bonjour ! Nous ne proposons malheureusement pas de chambres doubles, mais si po…"
type textarea "Tere! Meil kahjuks paarisruume ei ole, kuid võimalusel saate broneerida kaks ae…"
type textarea "Bonjour ! Nous ne disposons malheureusement pas de chambres doubles, mais si po…"
type textarea "Tere! Meil kahjuks paarisruume ei ole, kuid võimalusel saate broneerida kaks ae…"
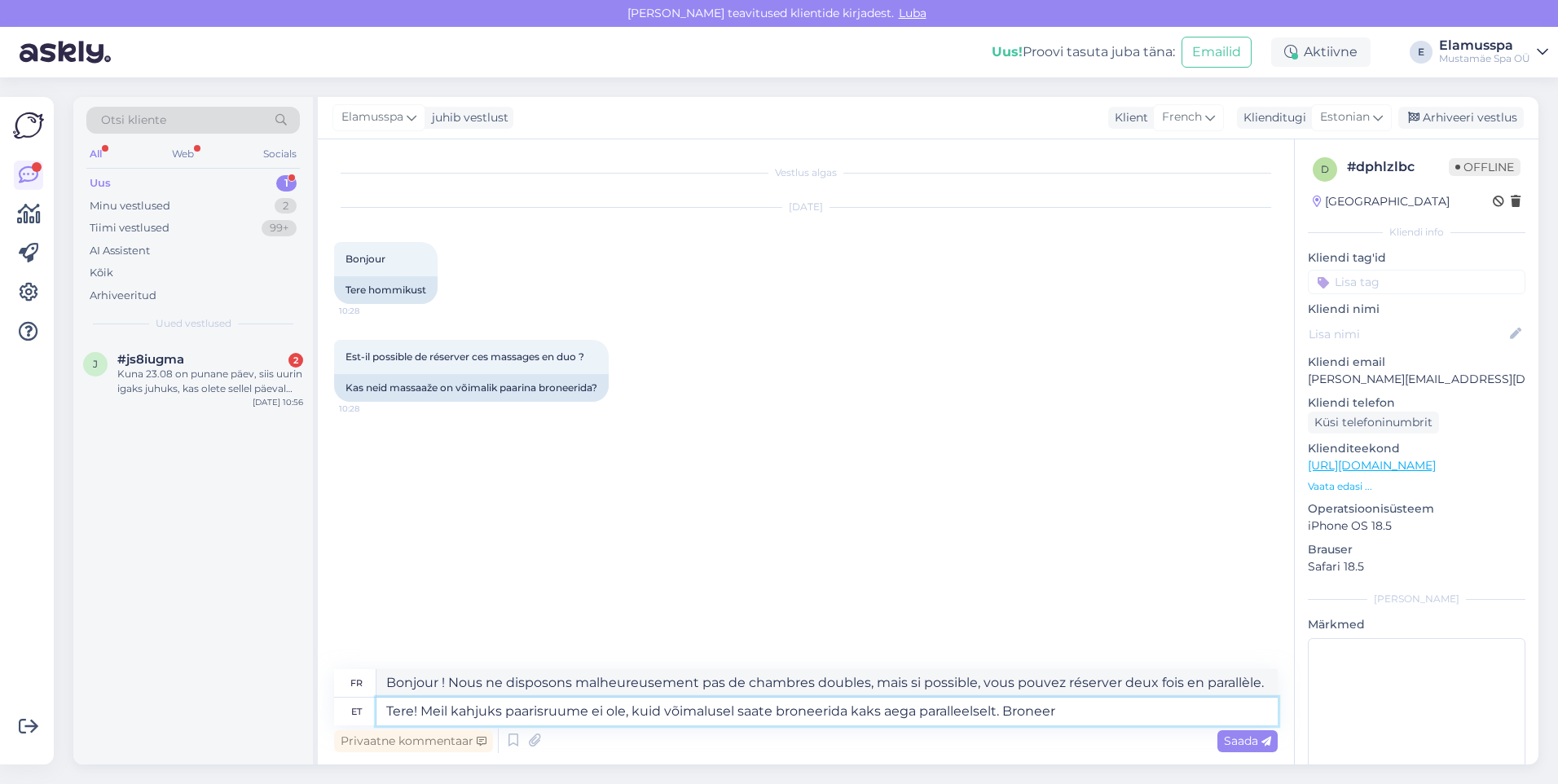
type textarea "Bonjour ! Nous ne disposons malheureusement pas de chambres doubles, mais si po…"
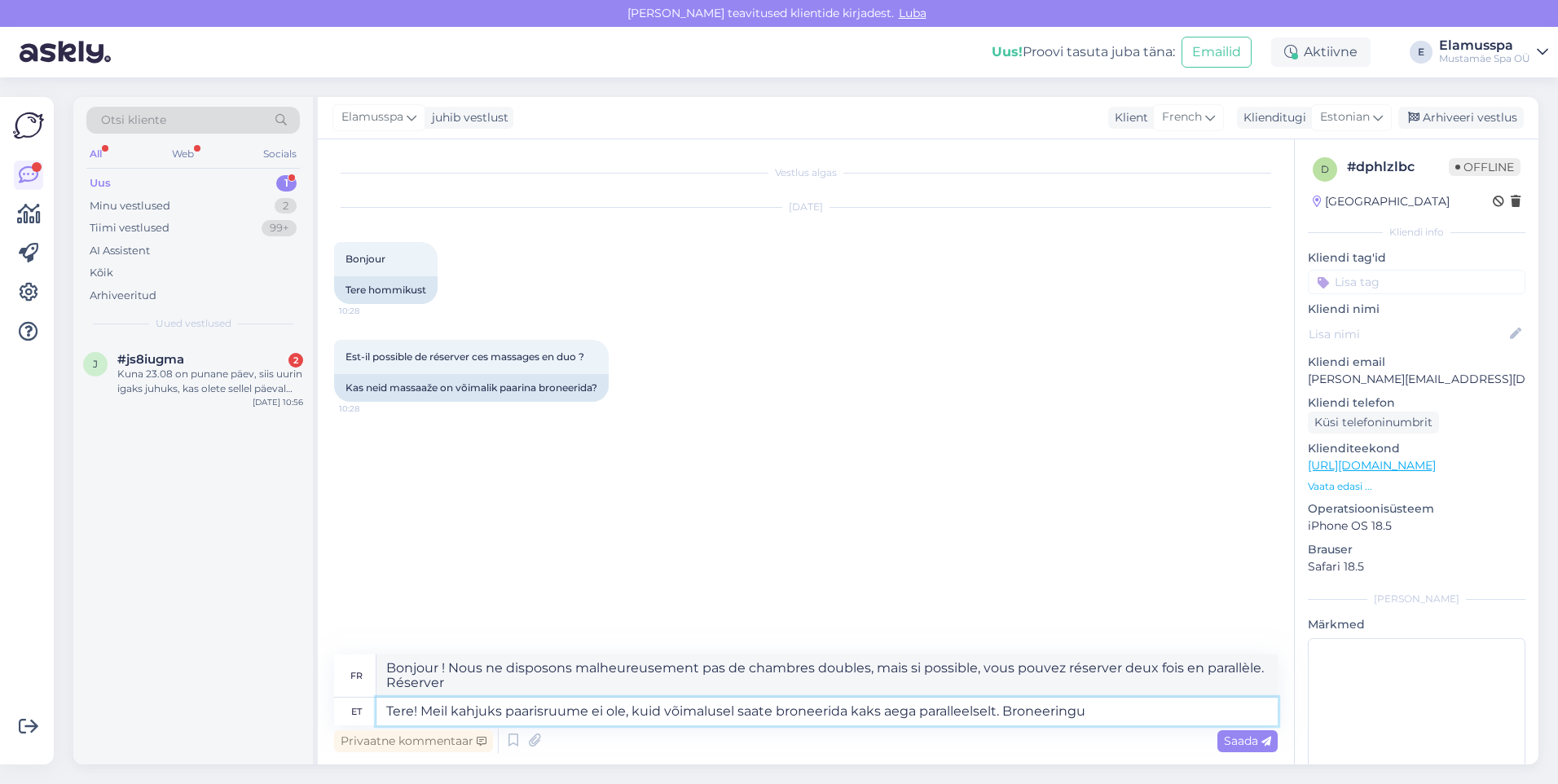
type textarea "Tere! Meil kahjuks paarisruume ei ole, kuid võimalusel saate broneerida kaks ae…"
type textarea "Bonjour ! Nous ne disposons malheureusement pas de chambres doubles, mais si po…"
type textarea "Tere! Meil kahjuks paarisruume ei ole, kuid võimalusel saate broneerida kaks ae…"
type textarea "Bonjour ! Nous ne disposons malheureusement pas de chambres doubles, mais si po…"
type textarea "Tere! Meil kahjuks paarisruume ei ole, kuid võimalusel saate broneerida kaks ae…"
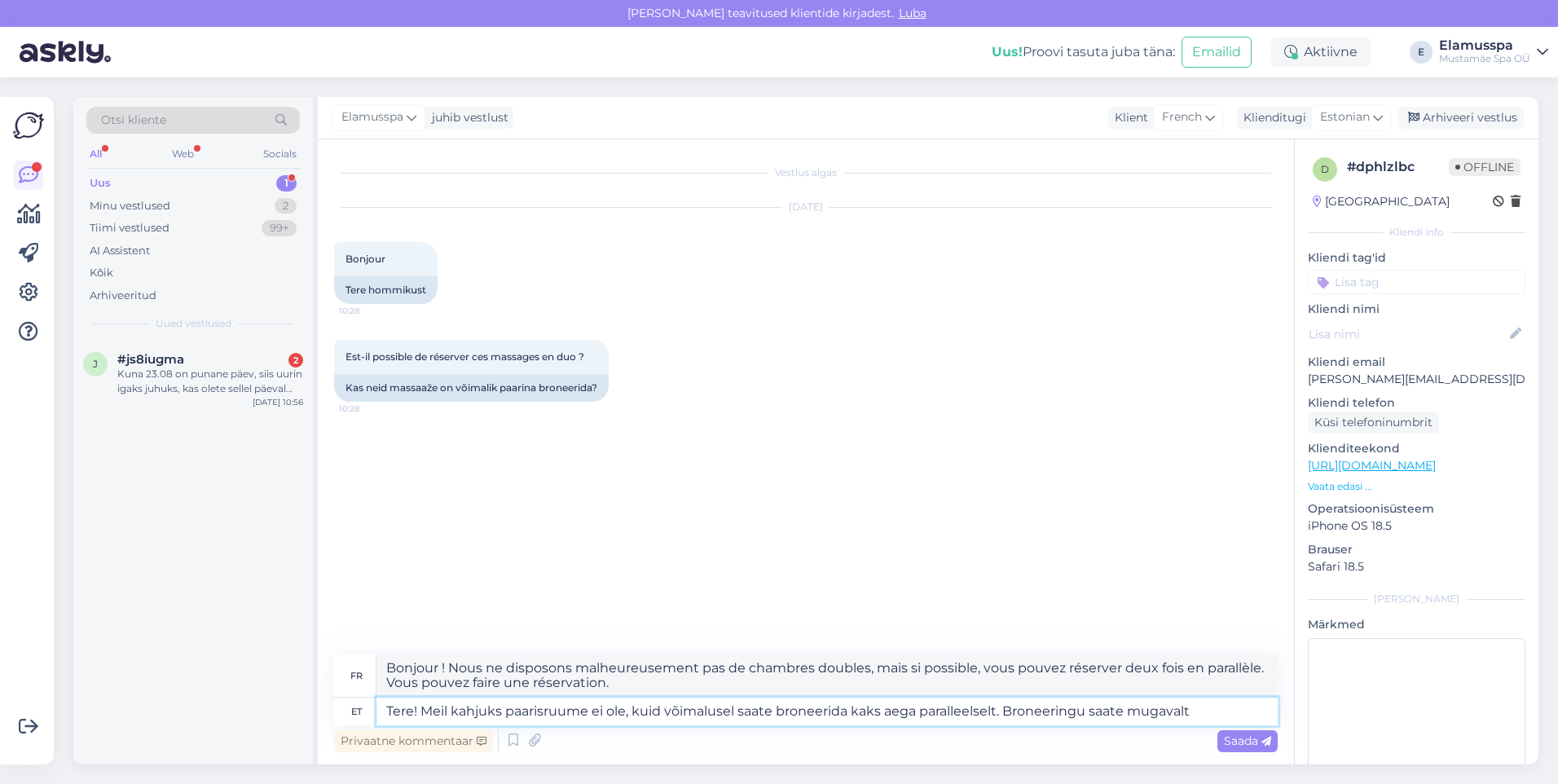
type textarea "Bonjour ! Nous ne proposons malheureusement pas de chambres doubles, mais si po…"
type textarea "Tere! Meil kahjuks paarisruume ei ole, kuid võimalusel saate broneerida kaks ae…"
type textarea "Bonjour ! Nous ne disposons malheureusement pas de chambres doubles, mais si po…"
type textarea "Tere! Meil kahjuks paarisruume ei ole, kuid võimalusel saate broneerida kaks ae…"
type textarea "Bonjour ! Nous ne disposons malheureusement pas de chambres doubles, mais si po…"
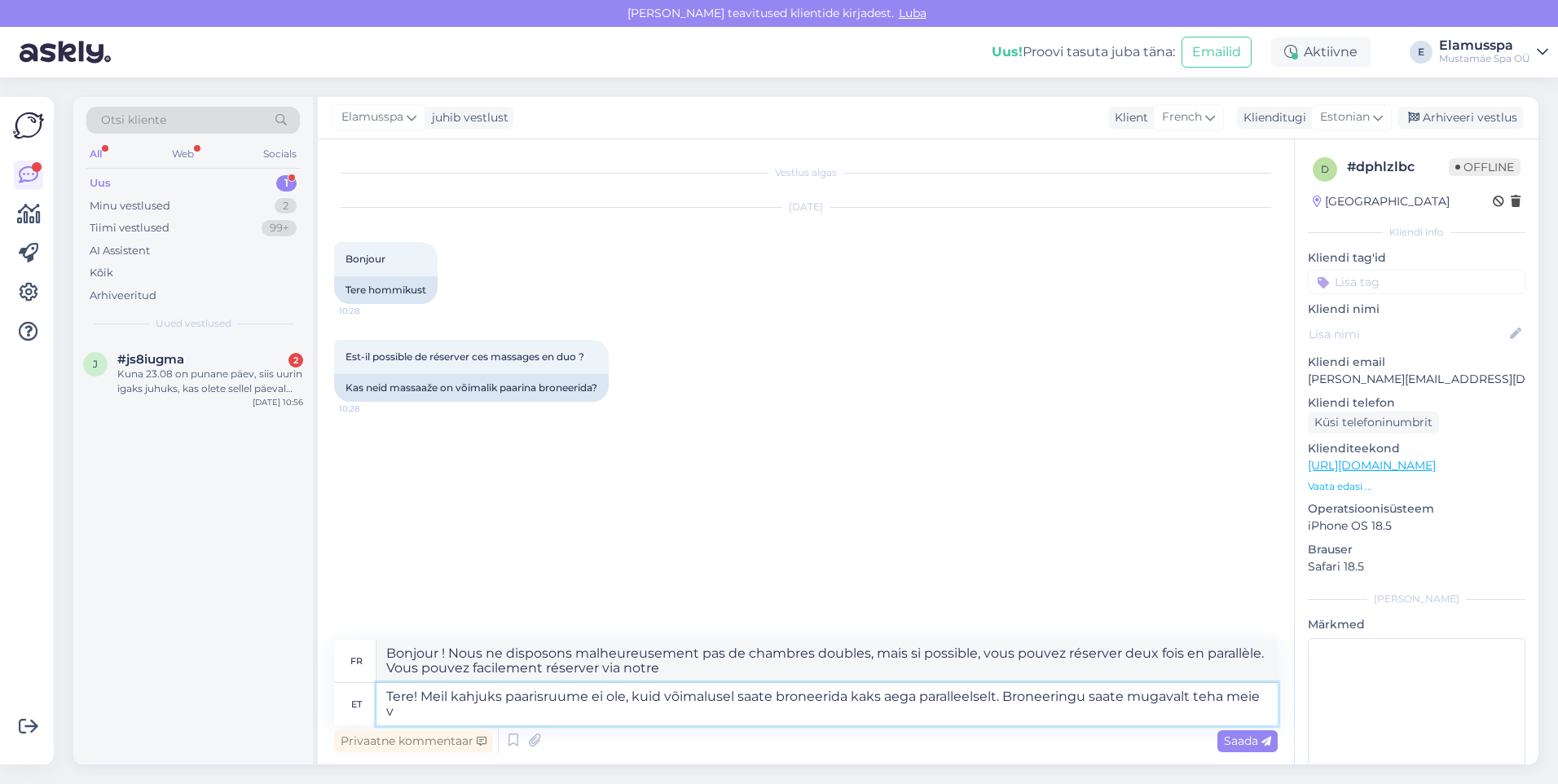
type textarea "Tere! Meil kahjuks paarisruume ei ole, kuid võimalusel saate broneerida kaks ae…"
type textarea "Bonjour ! Nous ne proposons malheureusement pas de chambres doubles, mais si po…"
type textarea "Tere! Meil kahjuks paarisruume ei ole, kuid võimalusel saate broneerida kaks ae…"
type textarea "Bonjour ! Nous ne proposons malheureusement pas de chambres doubles, mais si po…"
paste textarea "[URL][DOMAIN_NAME]"
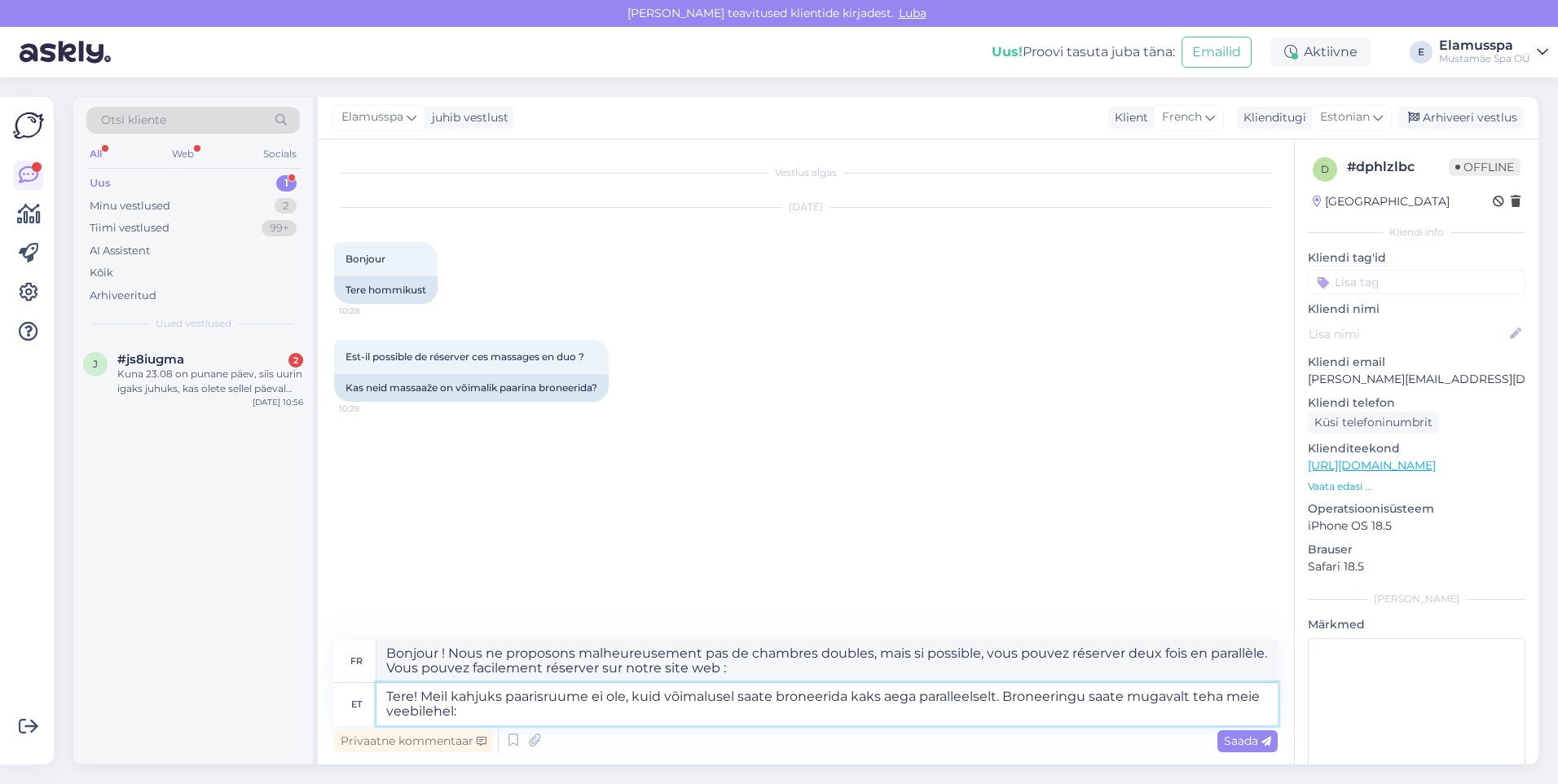
type textarea "Tere! Meil kahjuks paarisruume ei ole, kuid võimalusel saate broneerida kaks ae…"
type textarea "Bonjour ! Nous ne proposons malheureusement pas de chambres doubles, mais si po…"
type textarea "Tere! Meil kahjuks paarisruume ei ole, kuid võimalusel saate broneerida kaks ae…"
click at [1250, 744] on span "Saada" at bounding box center [1248, 740] width 47 height 15
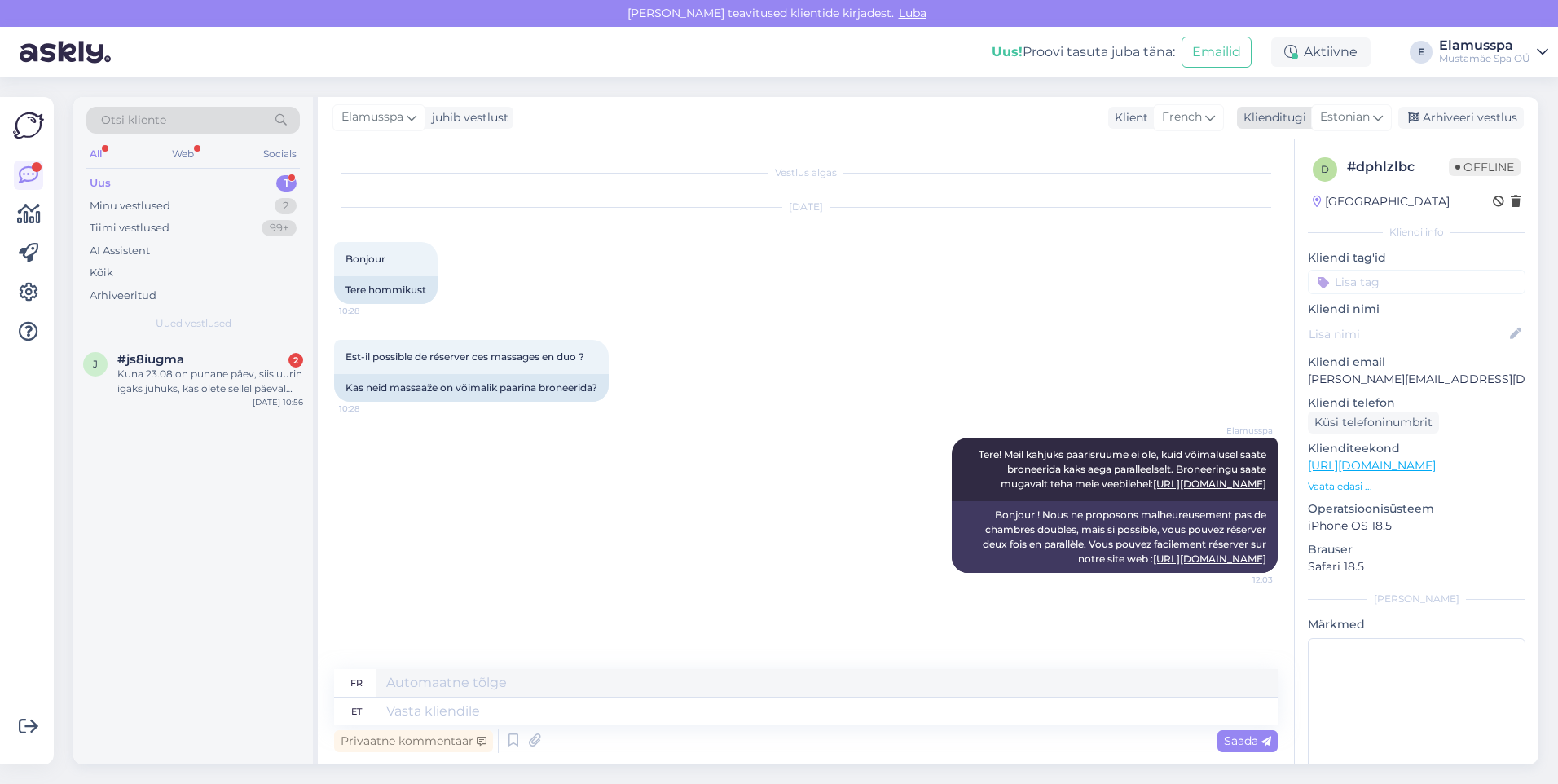
drag, startPoint x: 1510, startPoint y: 116, endPoint x: 1465, endPoint y: 126, distance: 46.1
click at [1507, 118] on div "Arhiveeri vestlus" at bounding box center [1461, 118] width 126 height 22
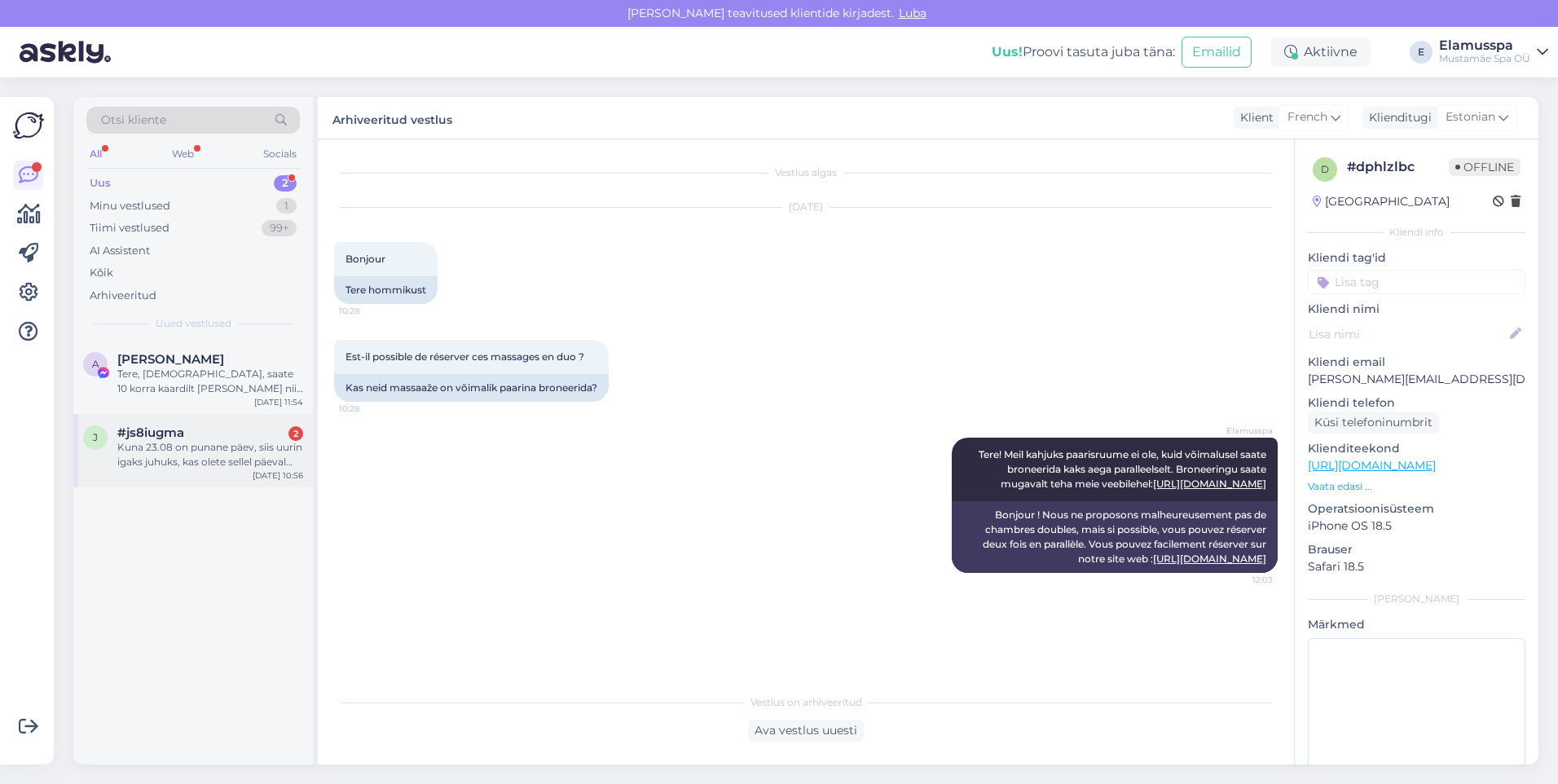
click at [207, 447] on div "Kuna 23.08 on punane päev, siis uurin igaks juhuks, kas olete sellel päeval tav…" at bounding box center [211, 455] width 186 height 30
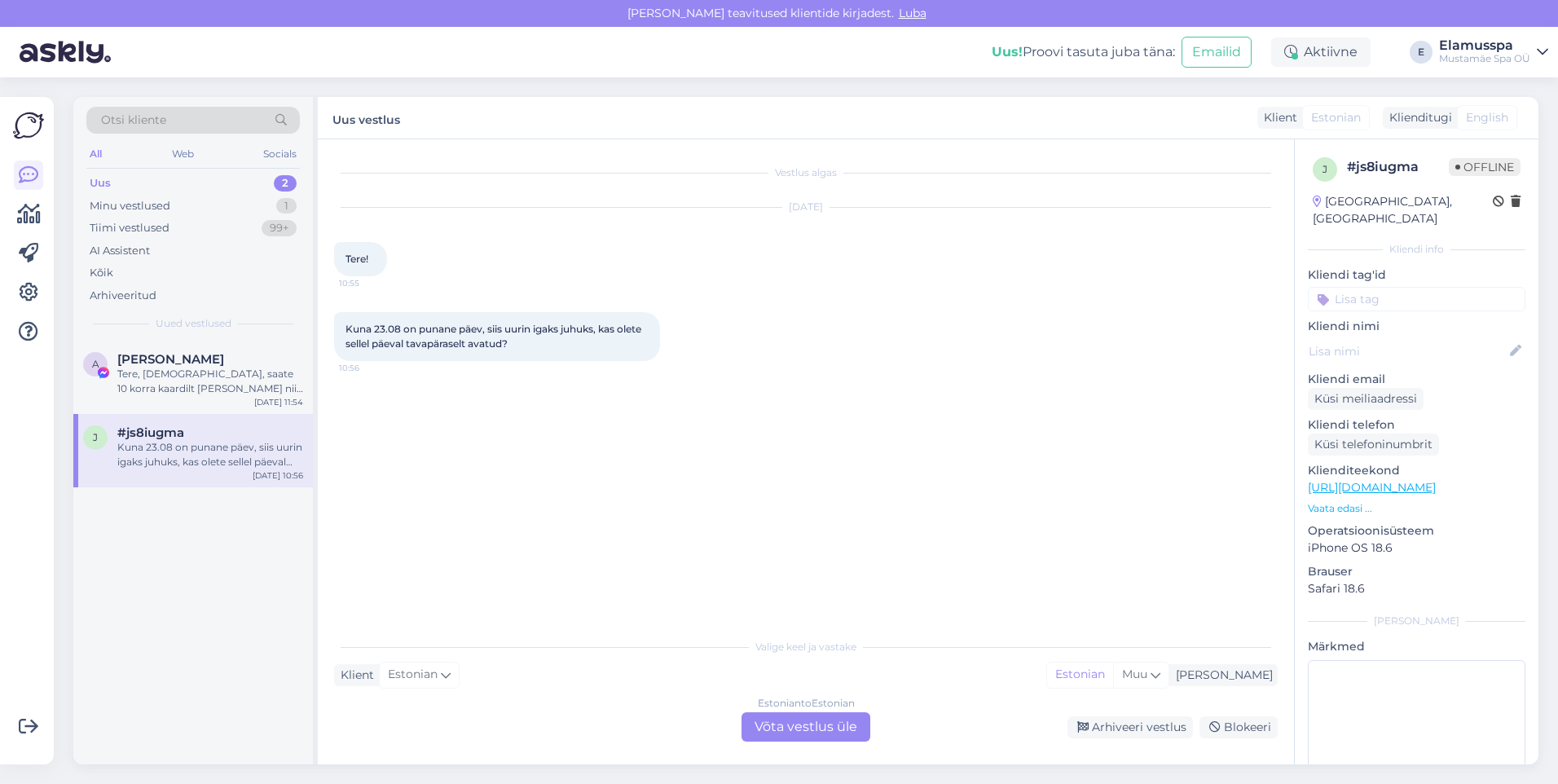
click at [796, 720] on div "Estonian to Estonian Võta vestlus üle" at bounding box center [806, 727] width 129 height 30
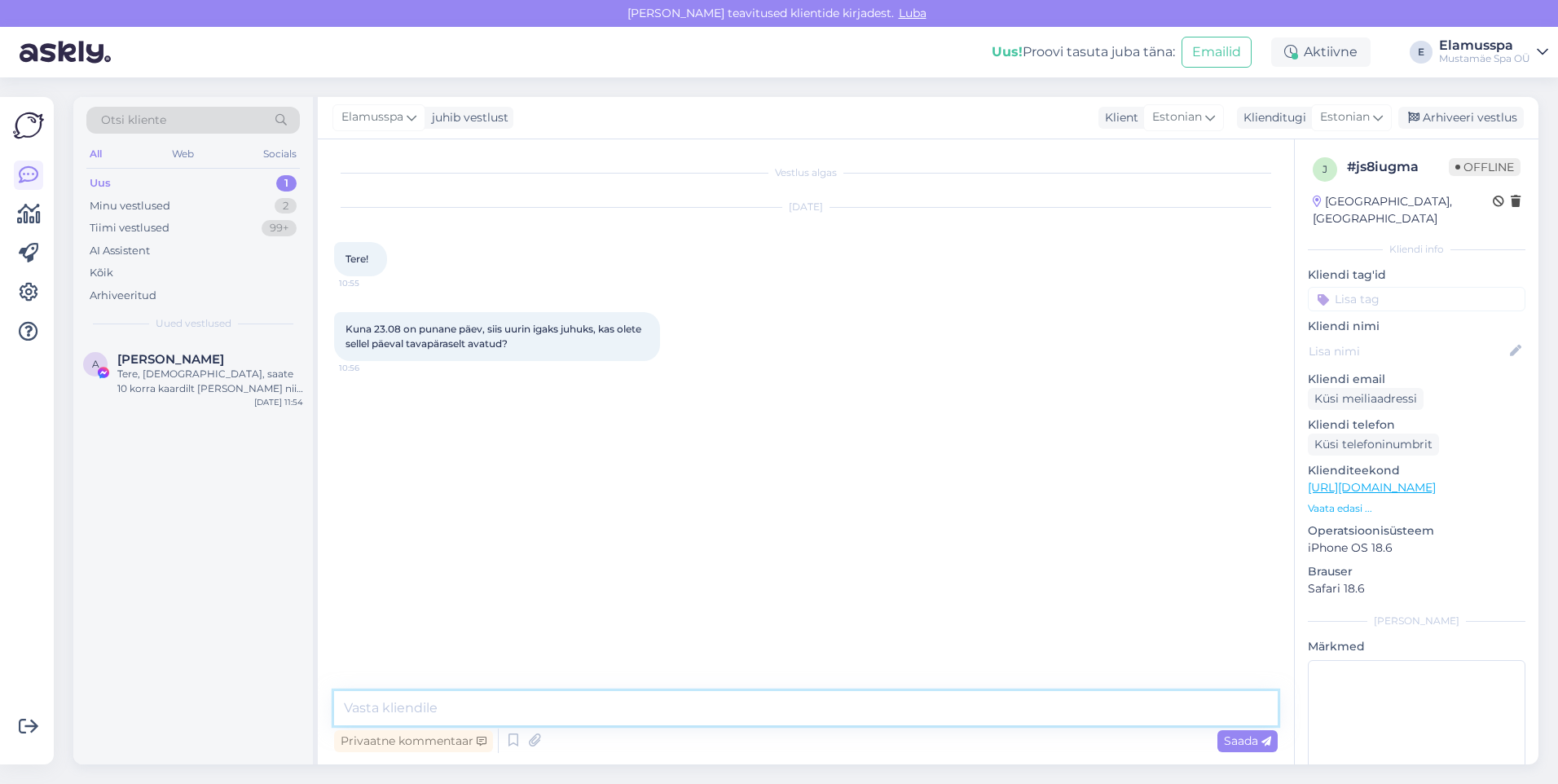
click at [789, 713] on textarea at bounding box center [806, 708] width 944 height 35
type textarea "Tere! Oleme 23.08 tavapäraselt avatud."
click at [1240, 730] on div "Saada" at bounding box center [1247, 740] width 60 height 22
click at [1498, 117] on div "Arhiveeri vestlus" at bounding box center [1461, 118] width 126 height 22
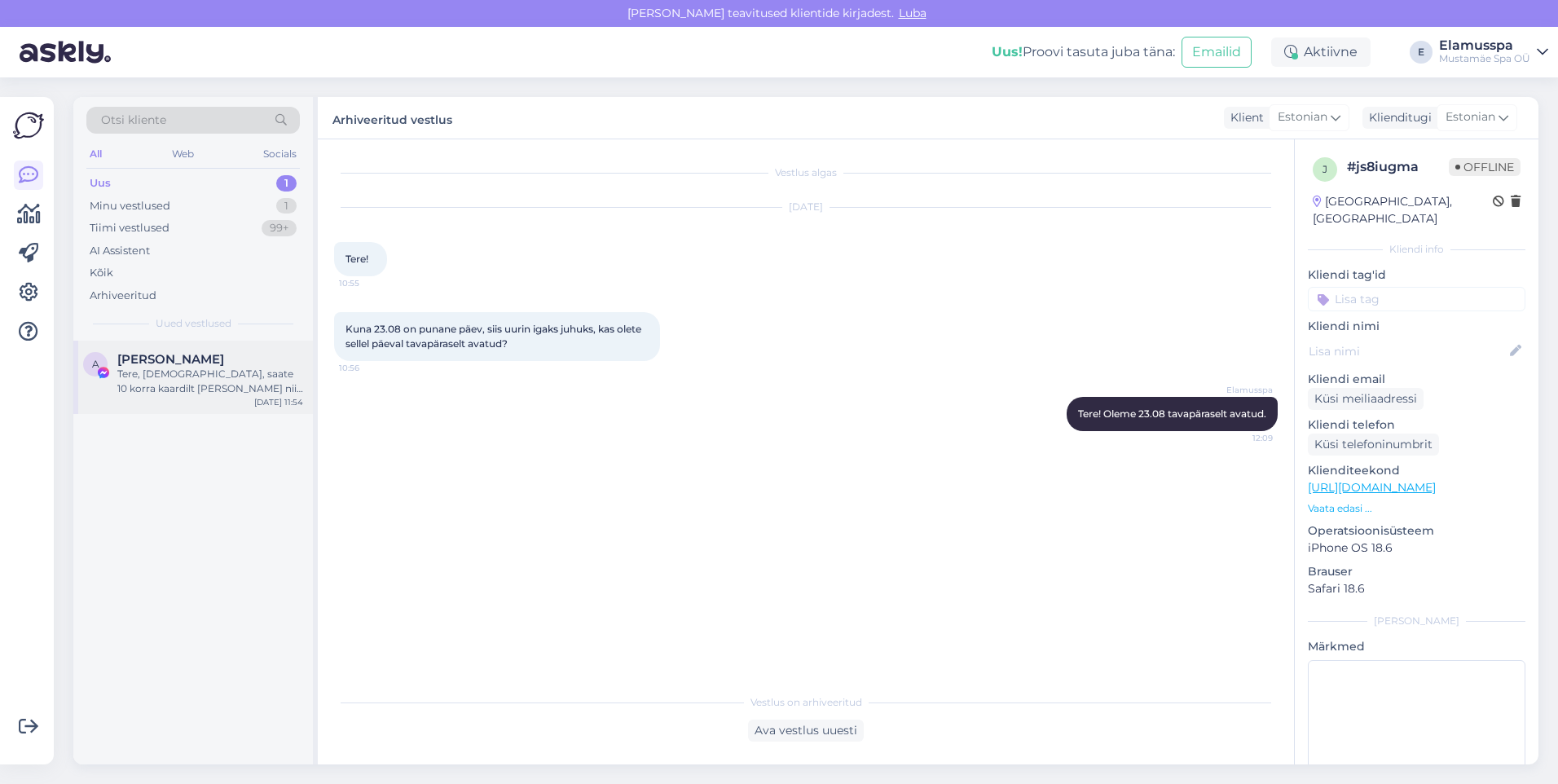
click at [178, 363] on span "[PERSON_NAME]" at bounding box center [171, 359] width 107 height 15
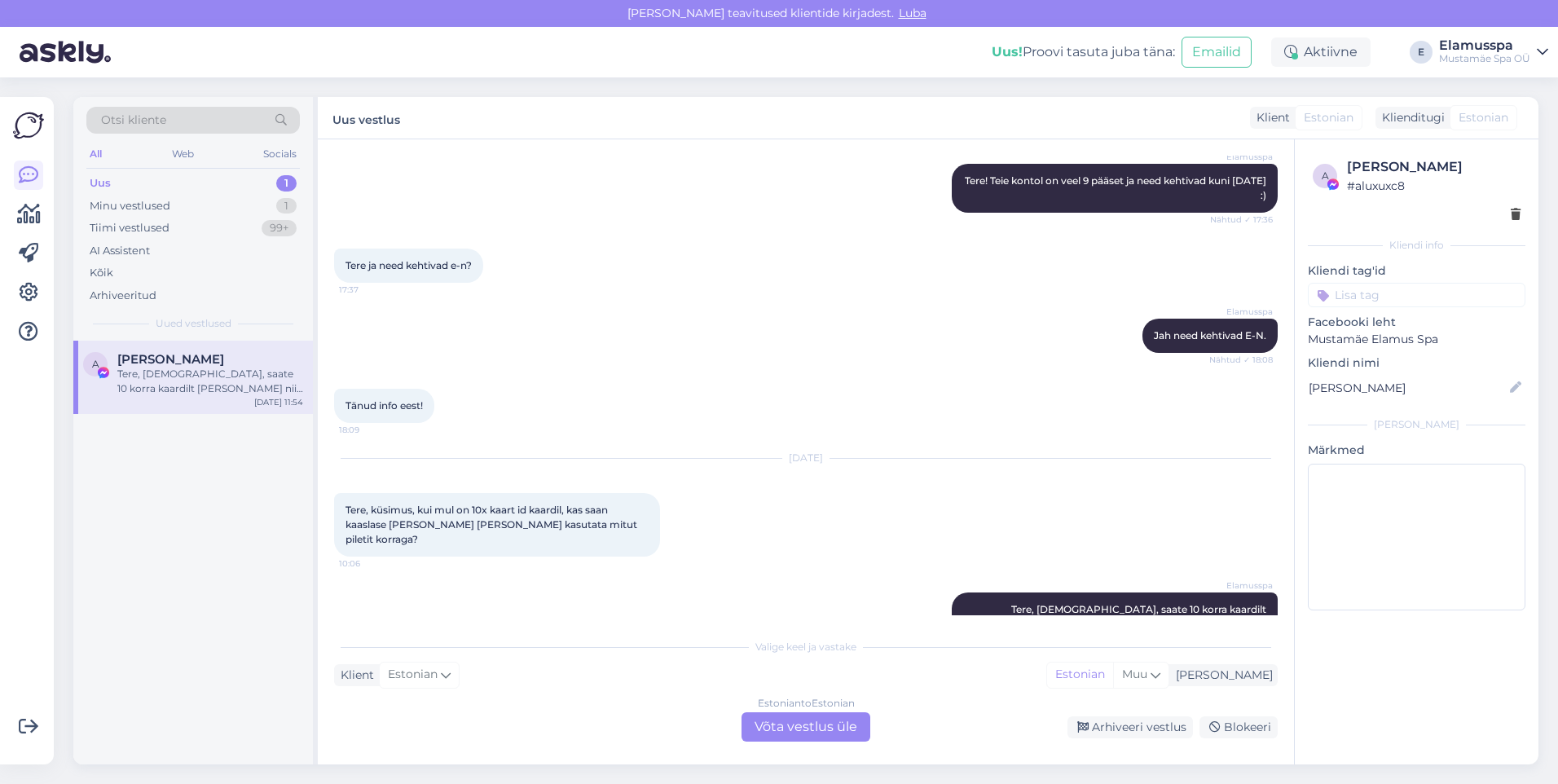
scroll to position [480, 0]
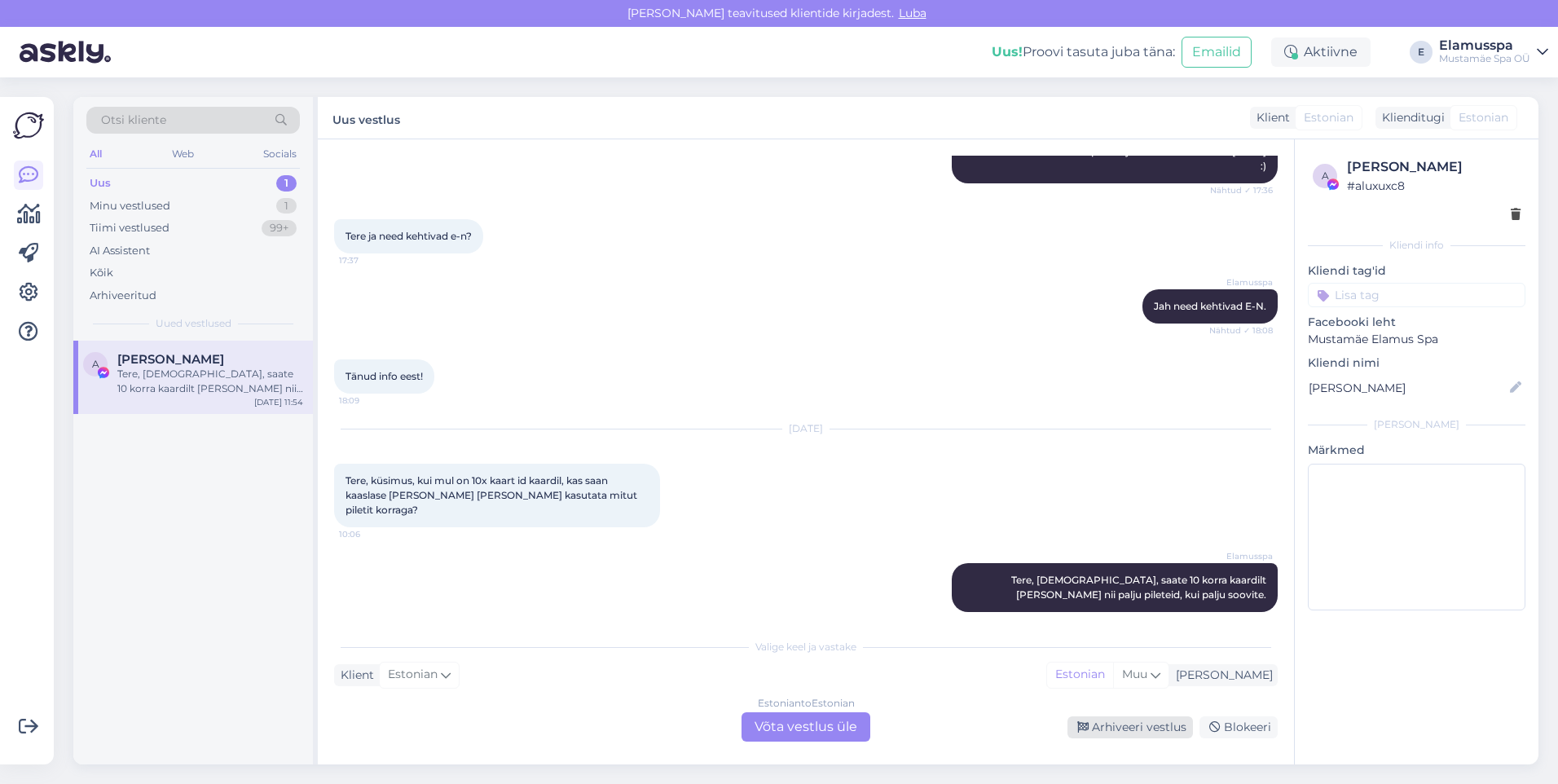
click at [1159, 725] on div "Arhiveeri vestlus" at bounding box center [1130, 727] width 126 height 22
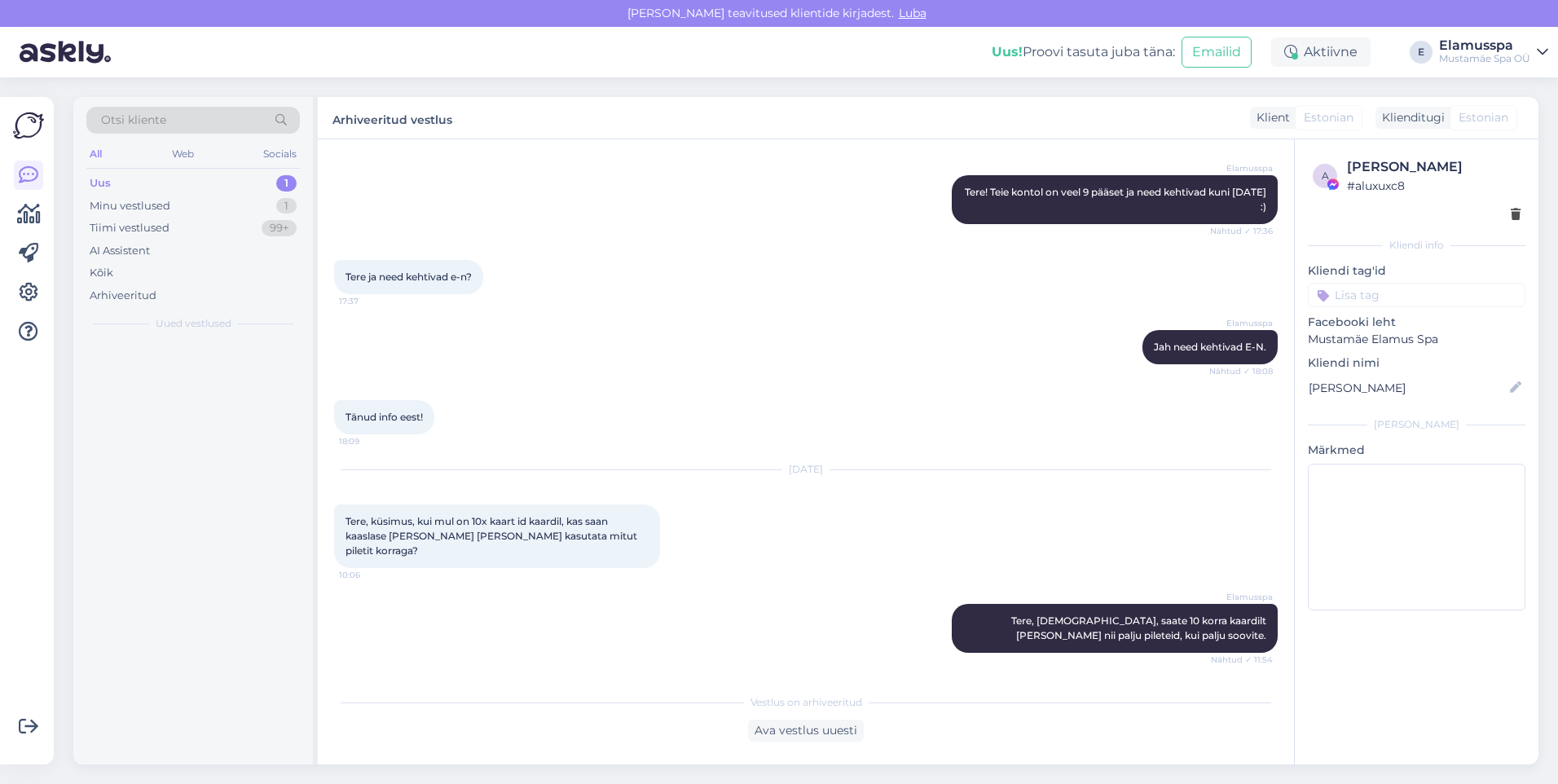
scroll to position [425, 0]
